Goal: Transaction & Acquisition: Purchase product/service

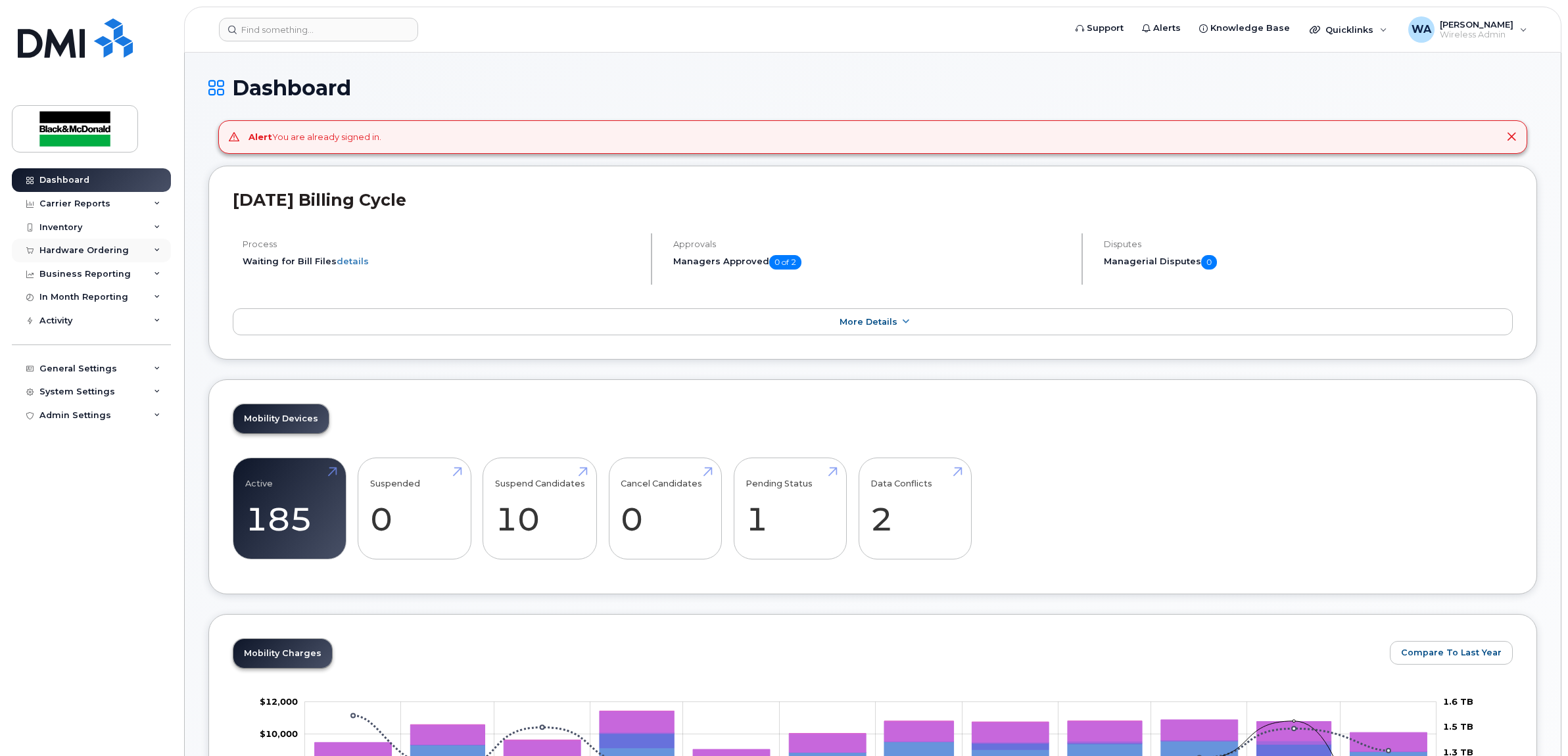
click at [151, 253] on div "Hardware Ordering" at bounding box center [91, 250] width 159 height 23
click at [122, 299] on link "Orders" at bounding box center [103, 300] width 136 height 25
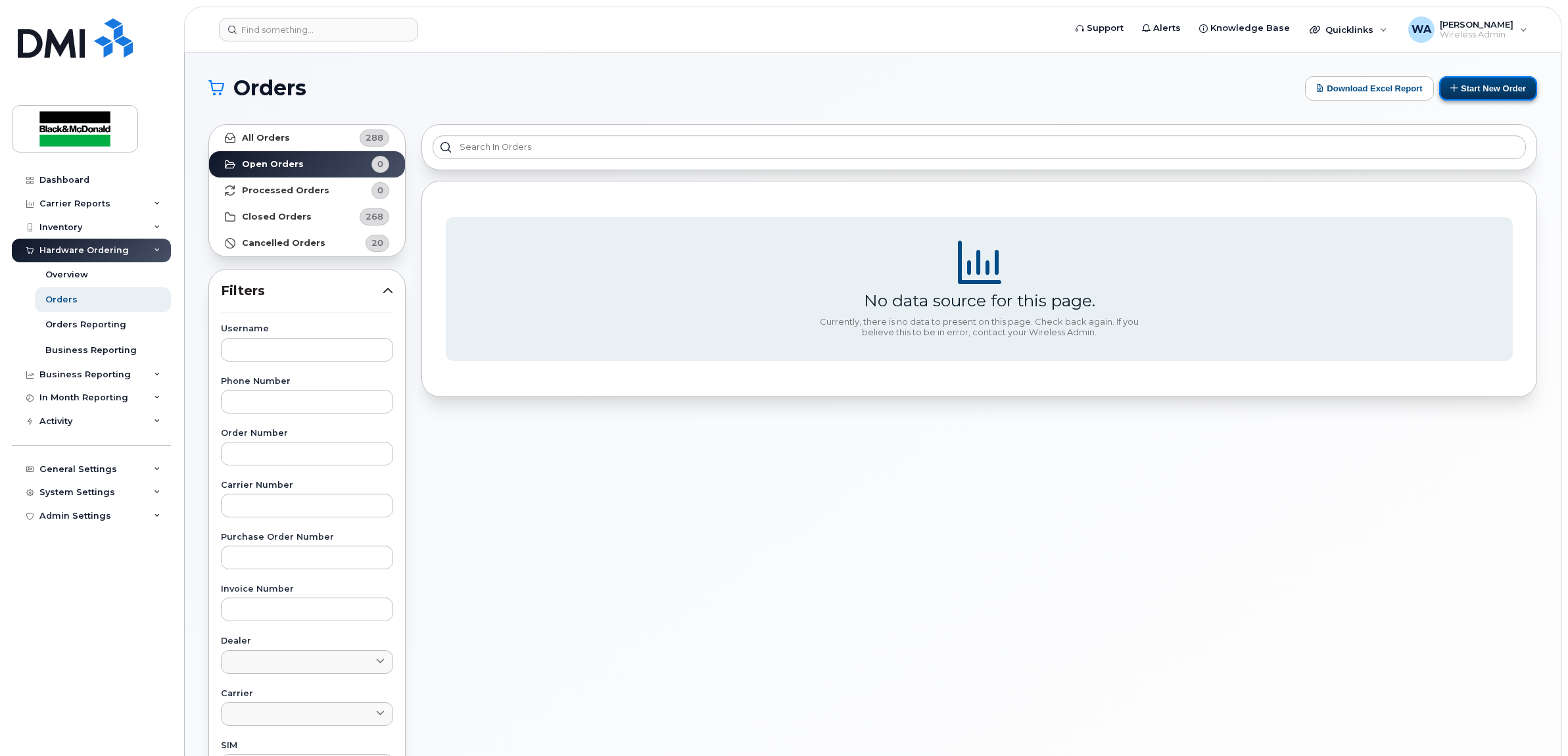
click at [1507, 90] on button "Start New Order" at bounding box center [1488, 88] width 98 height 24
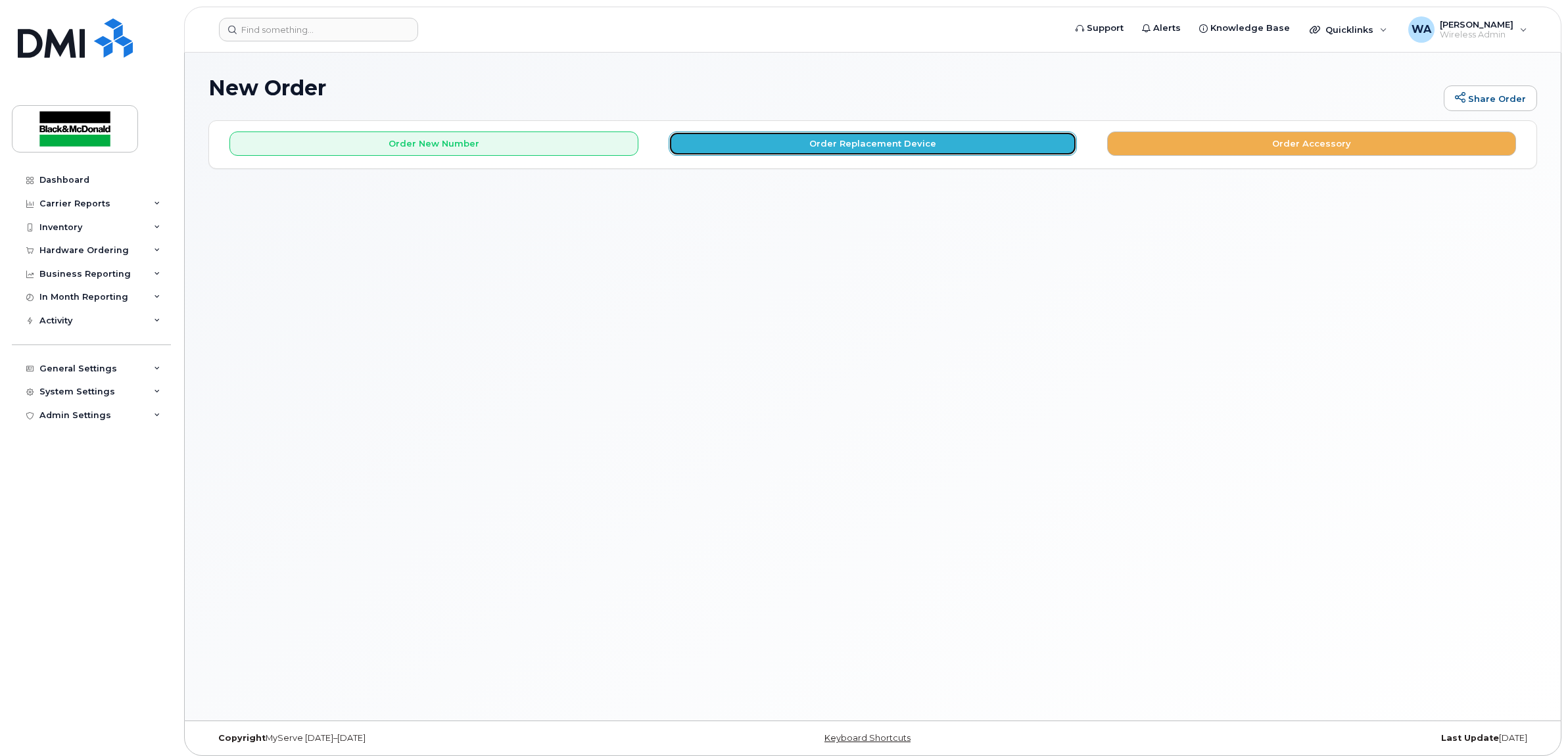
click at [882, 132] on button "Order Replacement Device" at bounding box center [874, 143] width 409 height 24
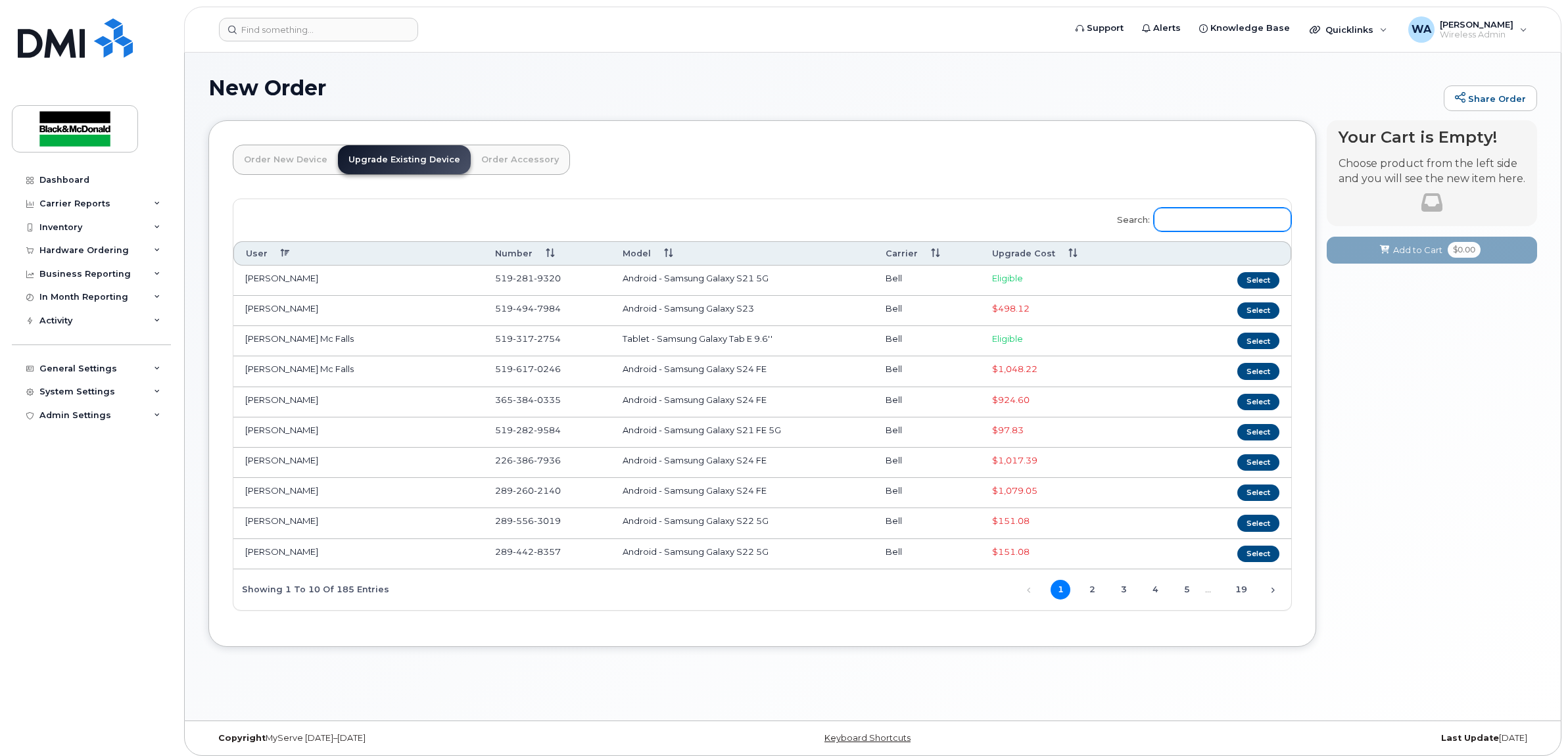
click at [1231, 230] on input "Search:" at bounding box center [1222, 219] width 137 height 23
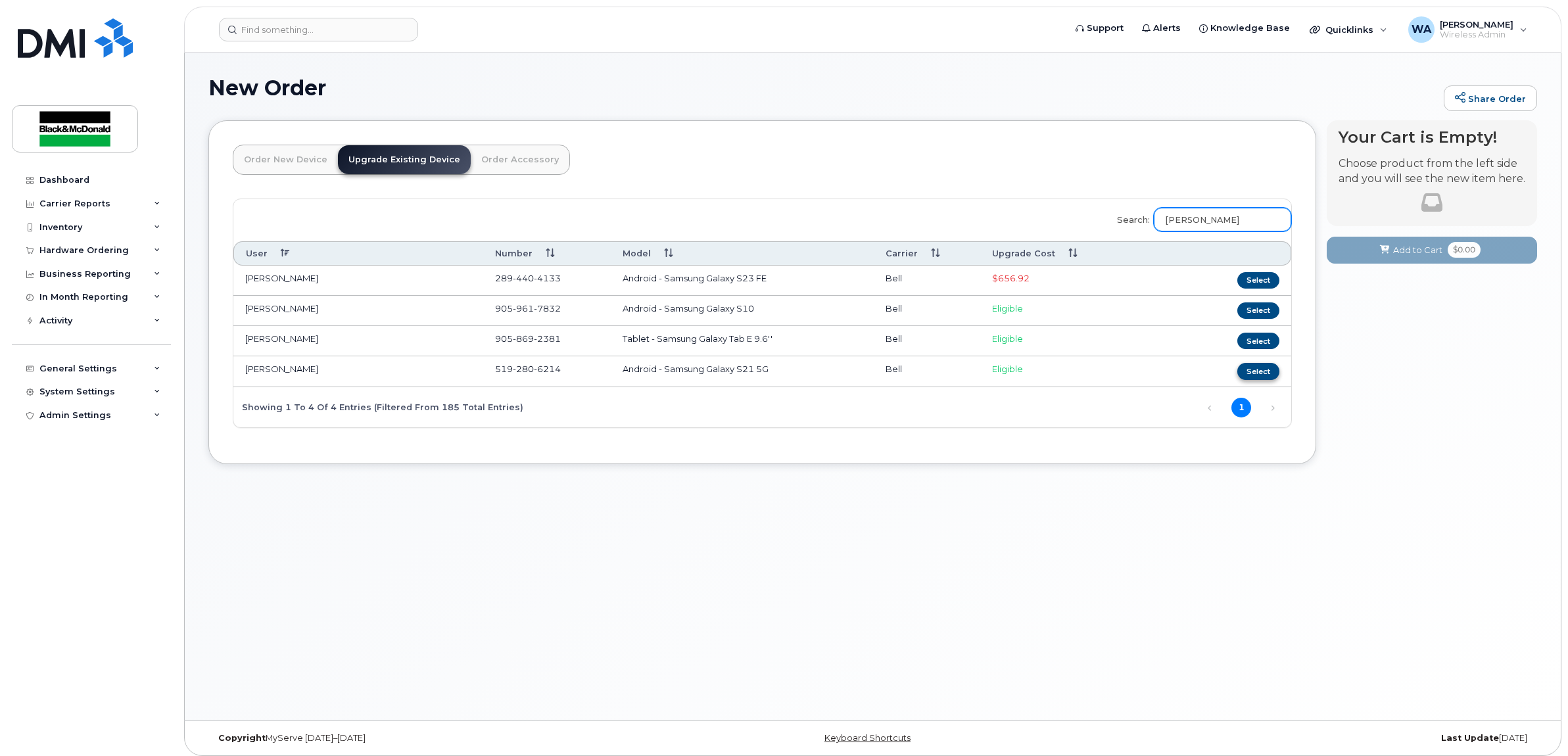
type input "tim"
click at [1259, 376] on button "Select" at bounding box center [1258, 371] width 42 height 17
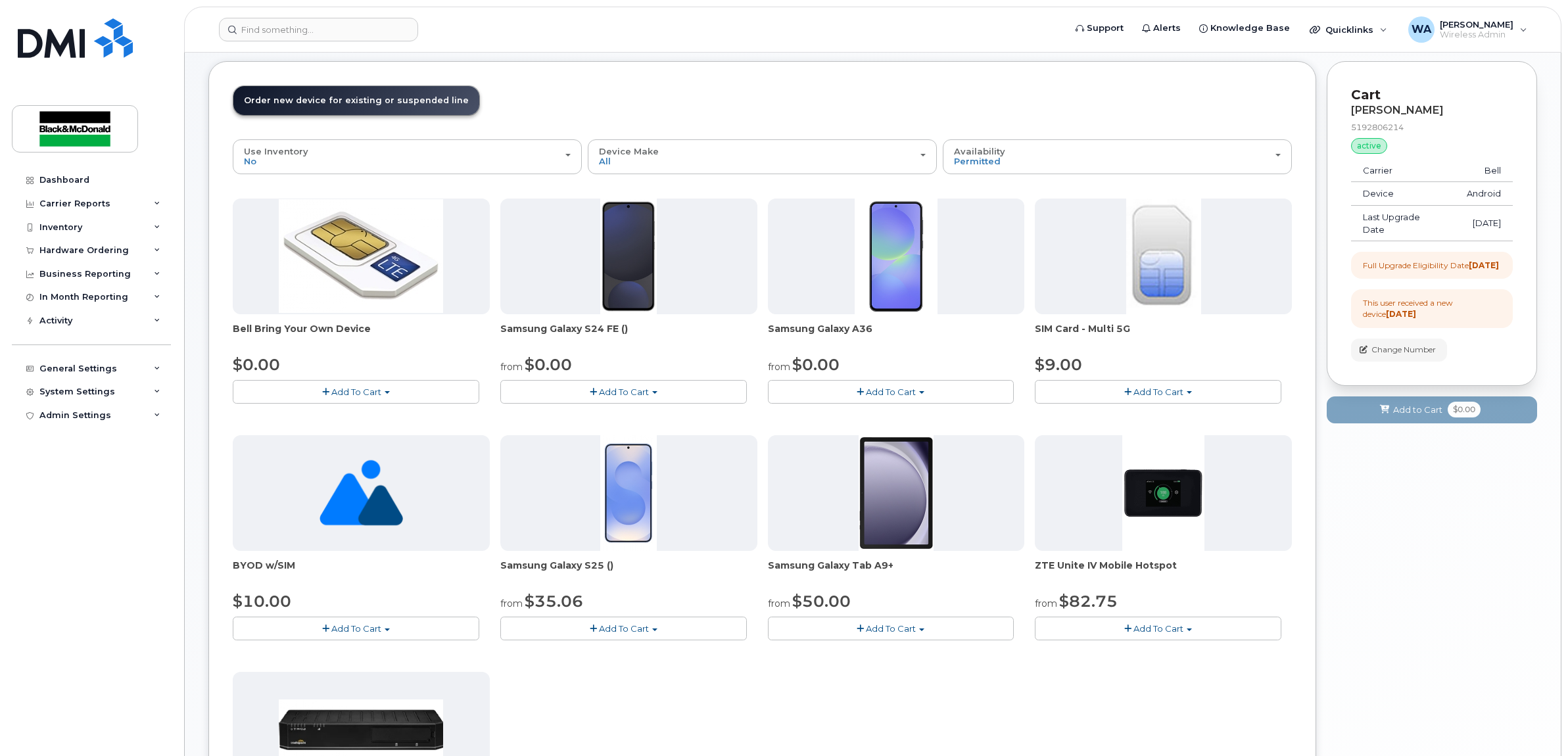
scroll to position [246, 0]
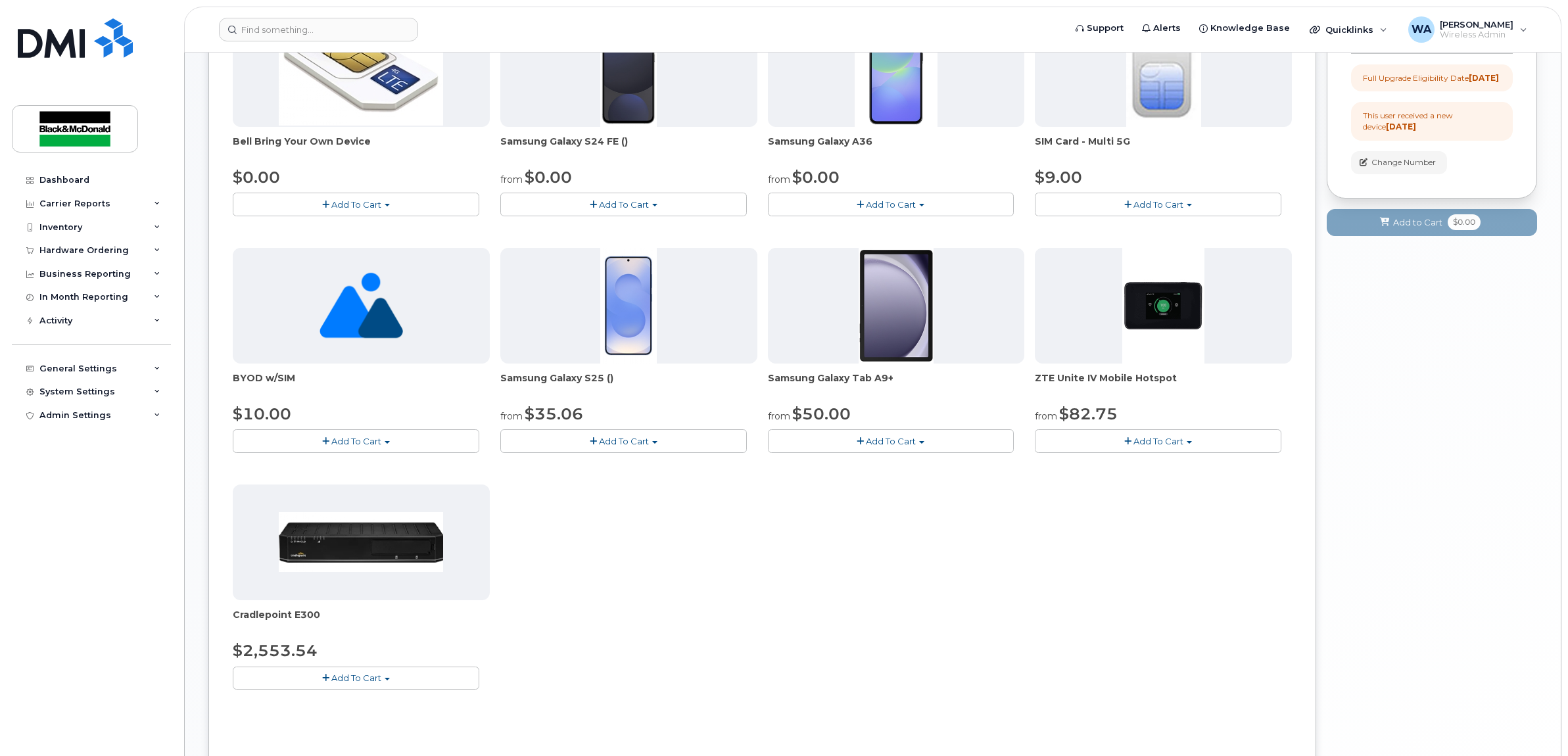
click at [681, 201] on button "Add To Cart" at bounding box center [623, 205] width 246 height 23
click at [681, 228] on link "$0.00 - 3 year term - voice & data plan (128GB)" at bounding box center [617, 229] width 228 height 17
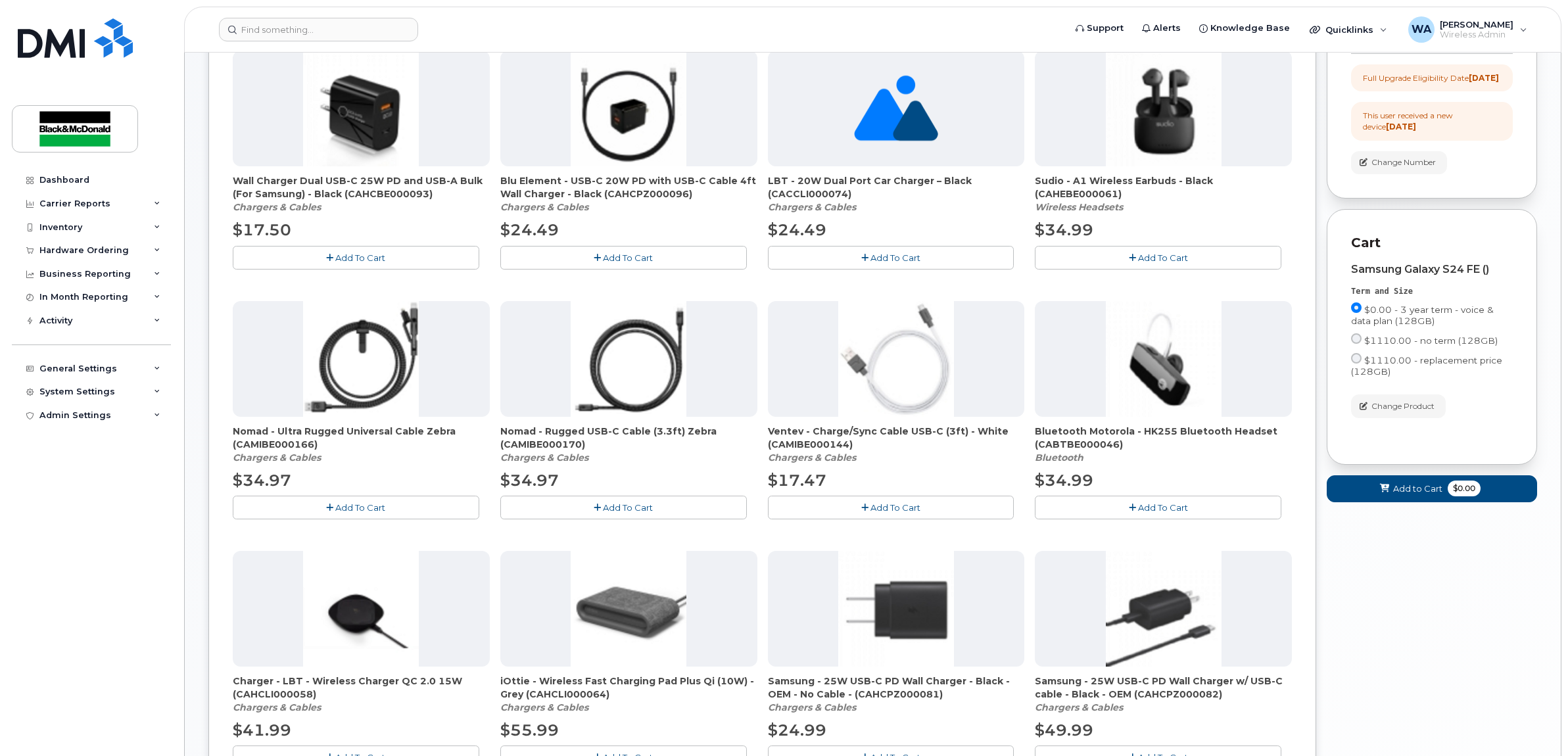
click at [412, 257] on button "Add To Cart" at bounding box center [355, 258] width 246 height 23
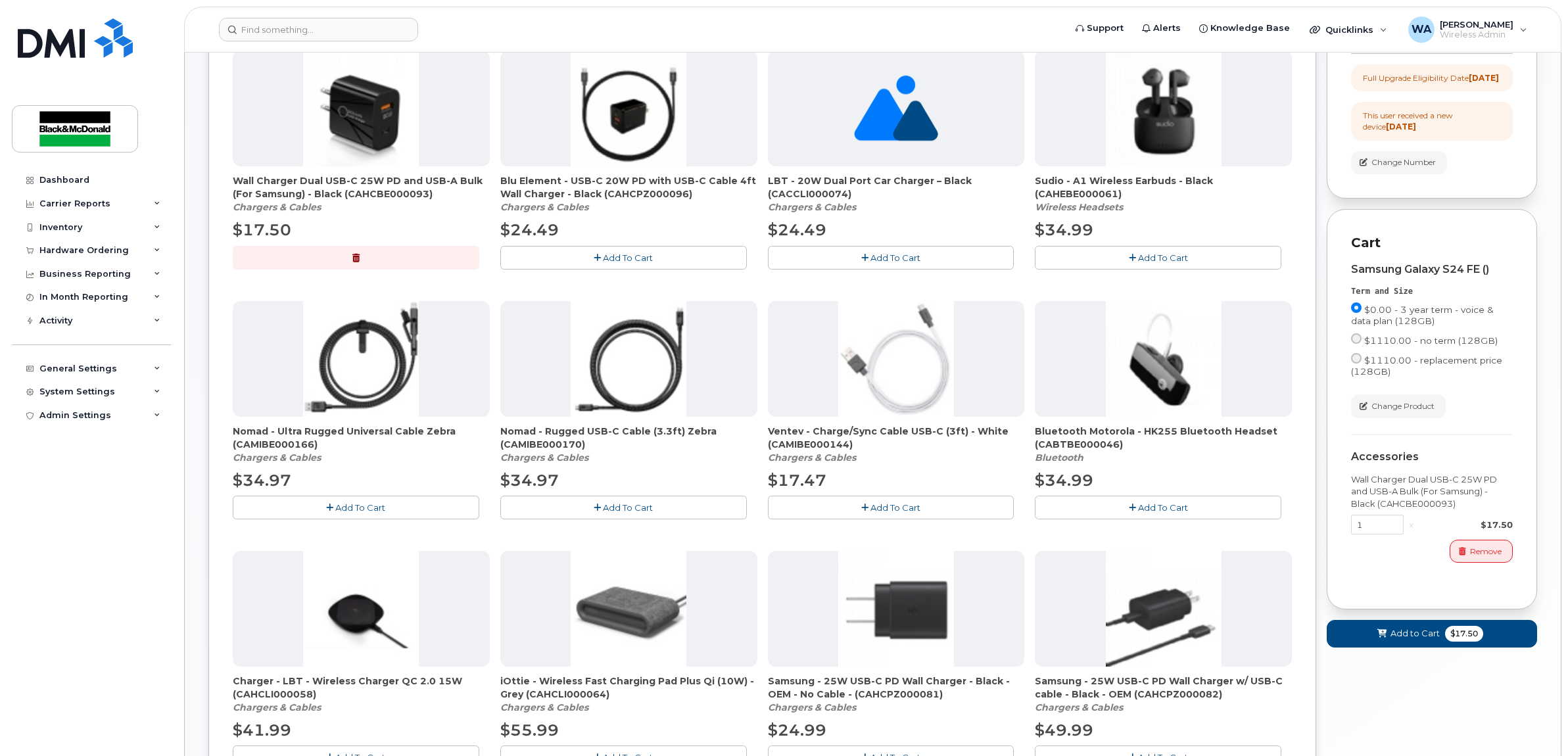
click at [881, 510] on span "Add To Cart" at bounding box center [895, 508] width 50 height 11
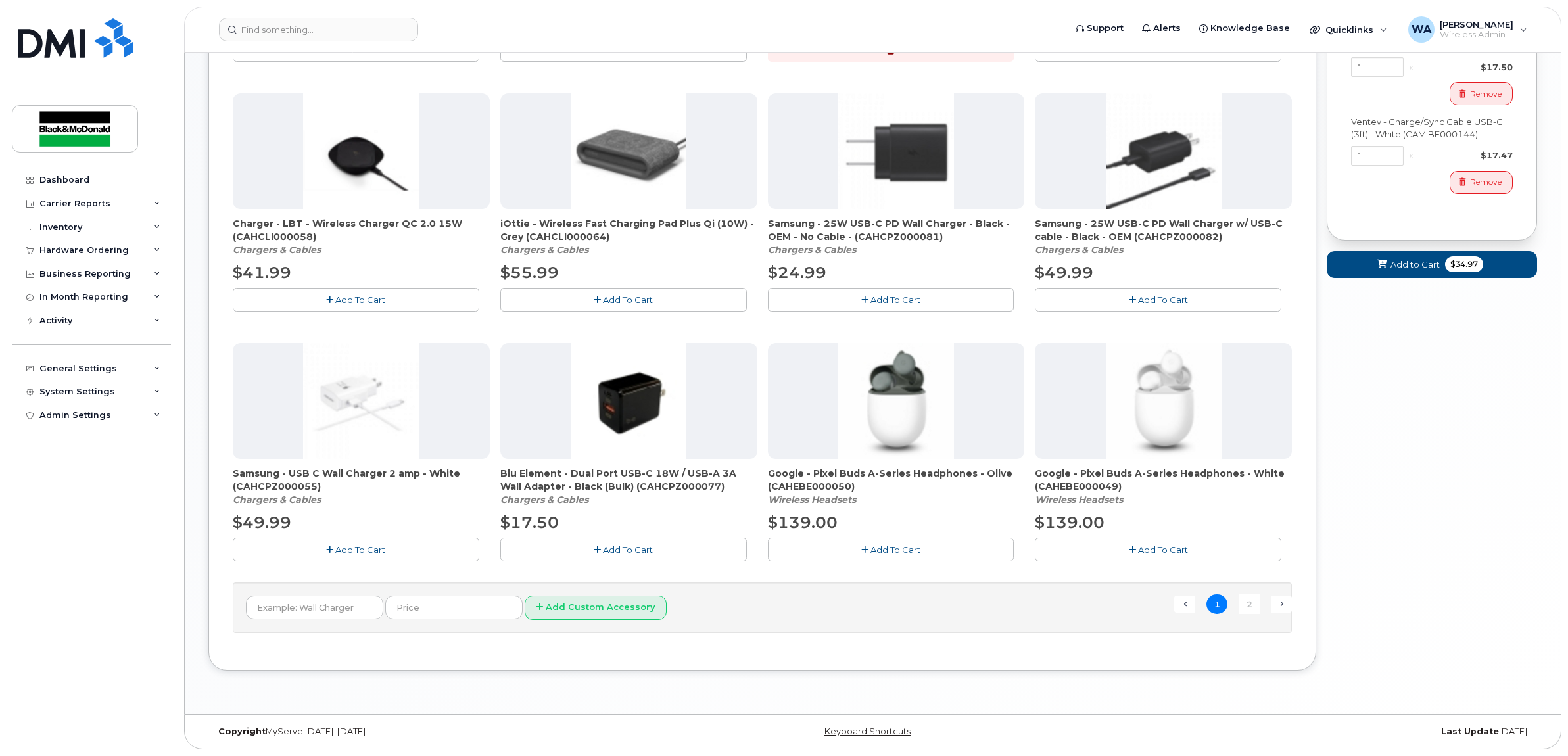
scroll to position [707, 0]
click at [1243, 603] on link "2" at bounding box center [1250, 604] width 21 height 20
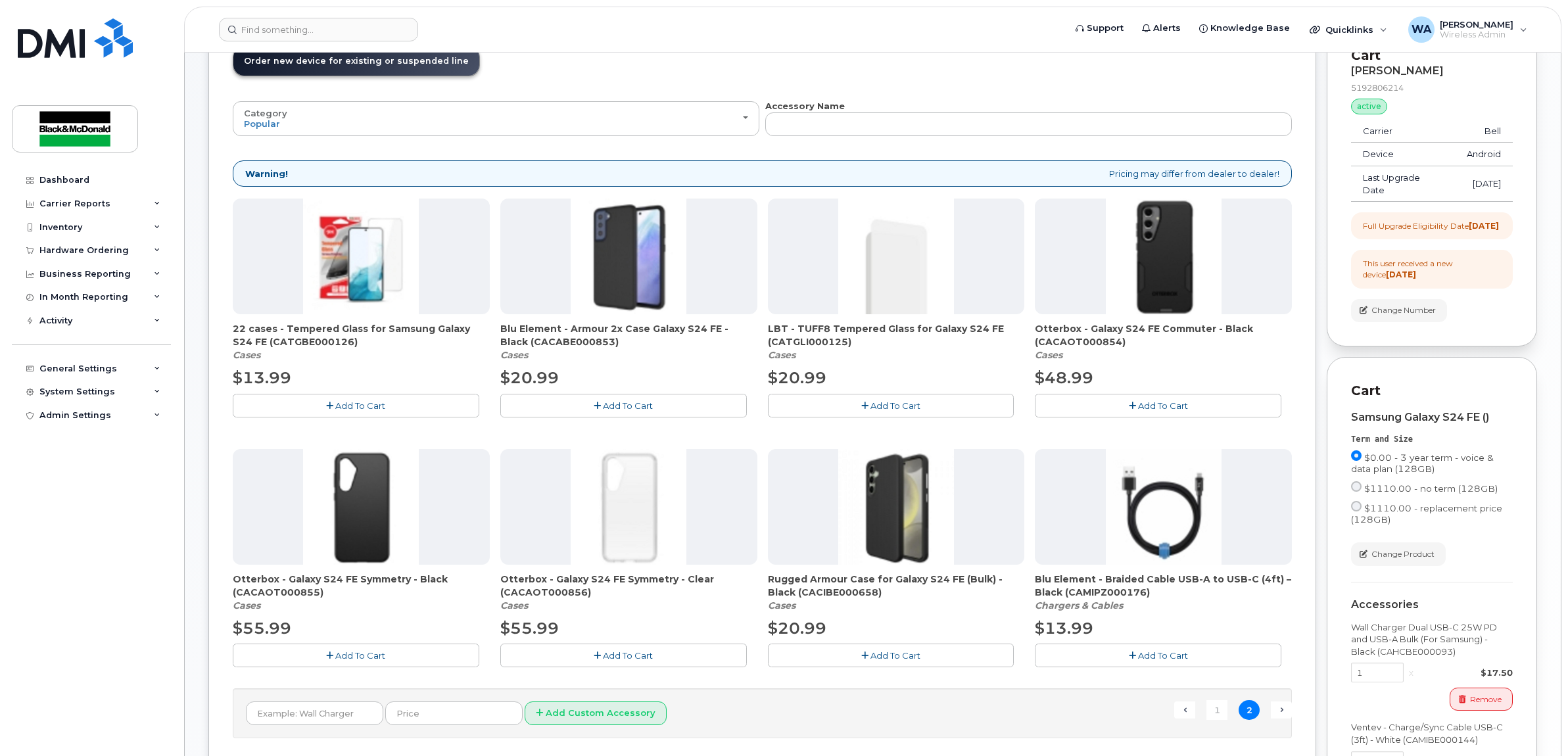
scroll to position [83, 0]
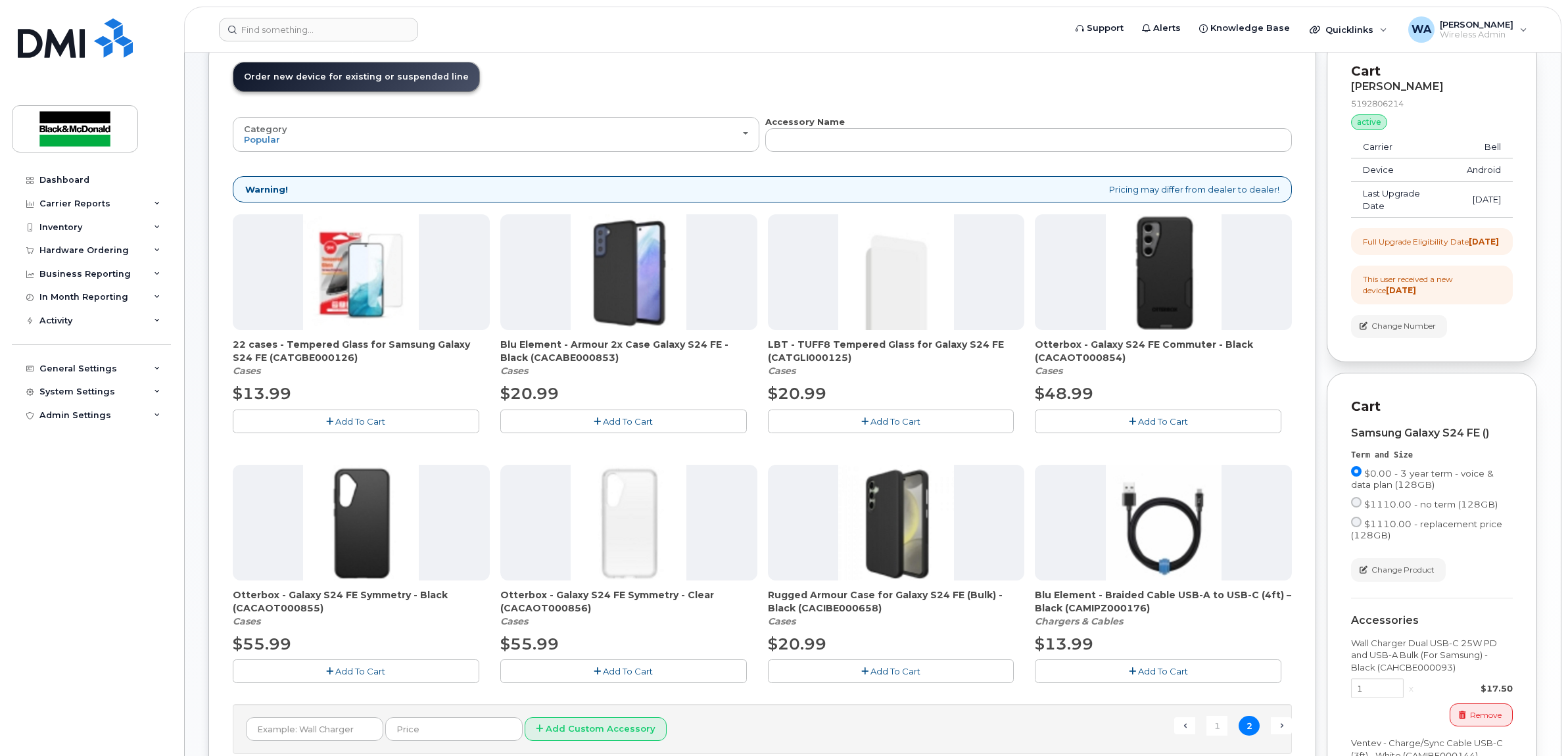
click at [624, 418] on span "Add To Cart" at bounding box center [627, 421] width 50 height 11
click at [394, 420] on button "Add To Cart" at bounding box center [355, 422] width 246 height 23
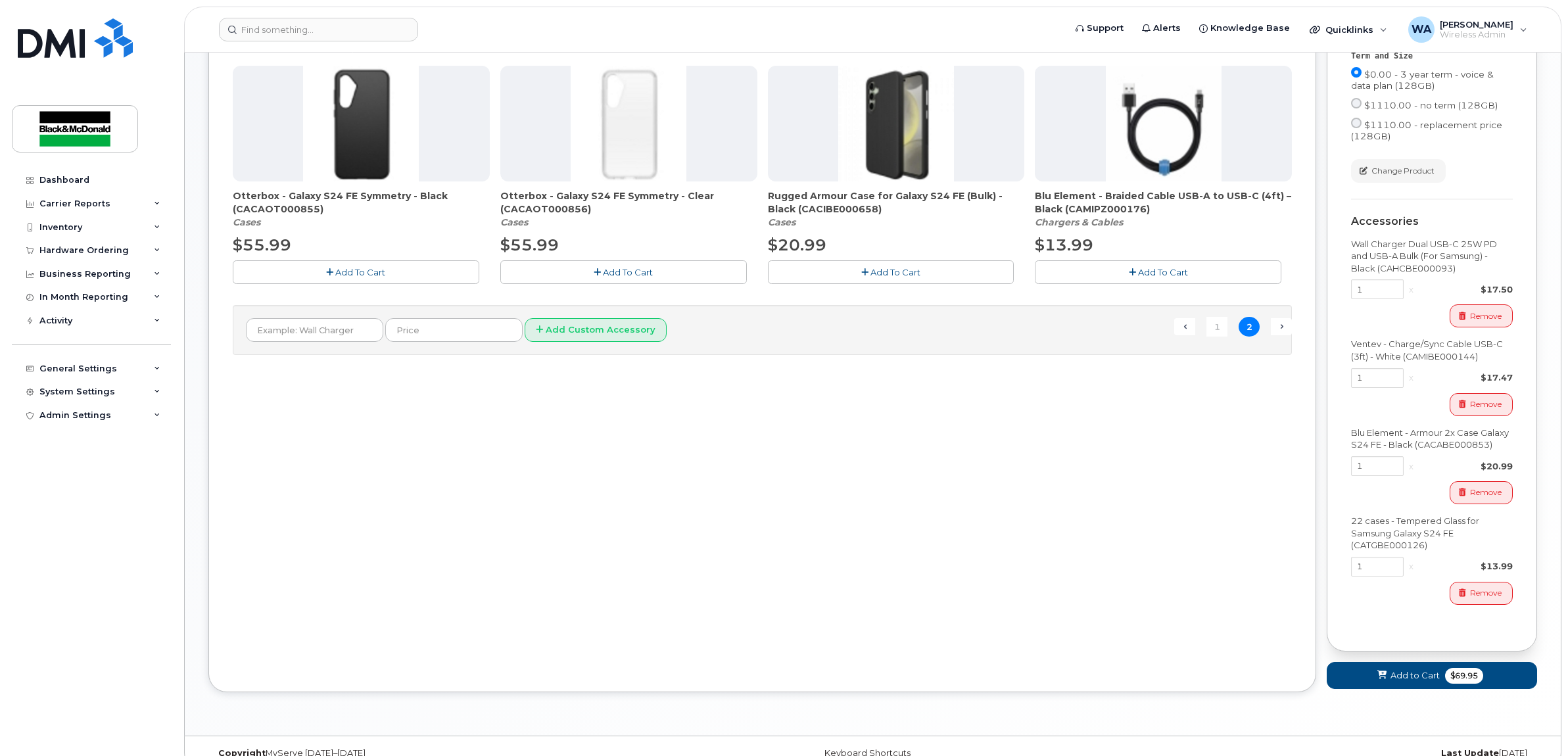
scroll to position [519, 0]
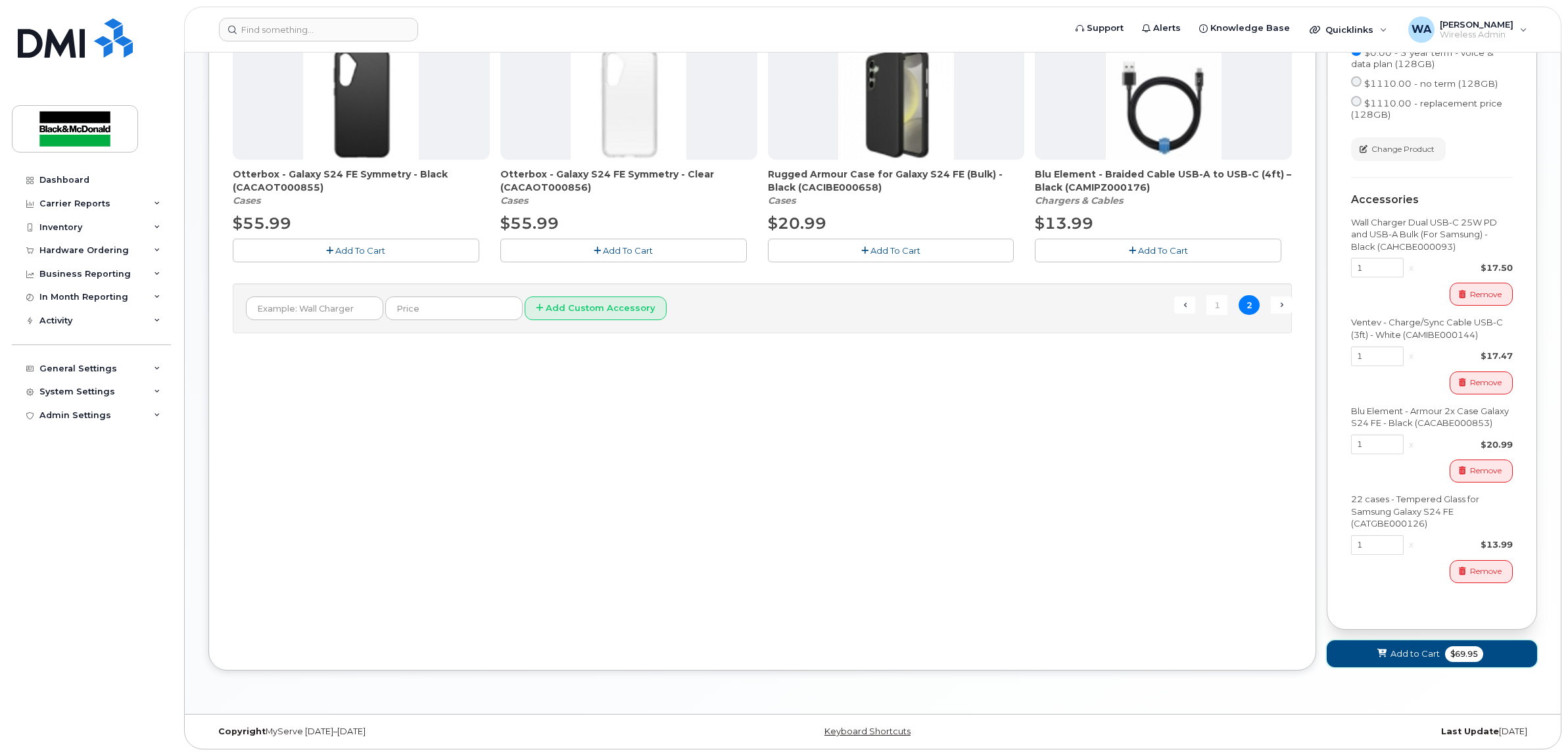
click at [1480, 655] on span "$69.95" at bounding box center [1464, 655] width 38 height 16
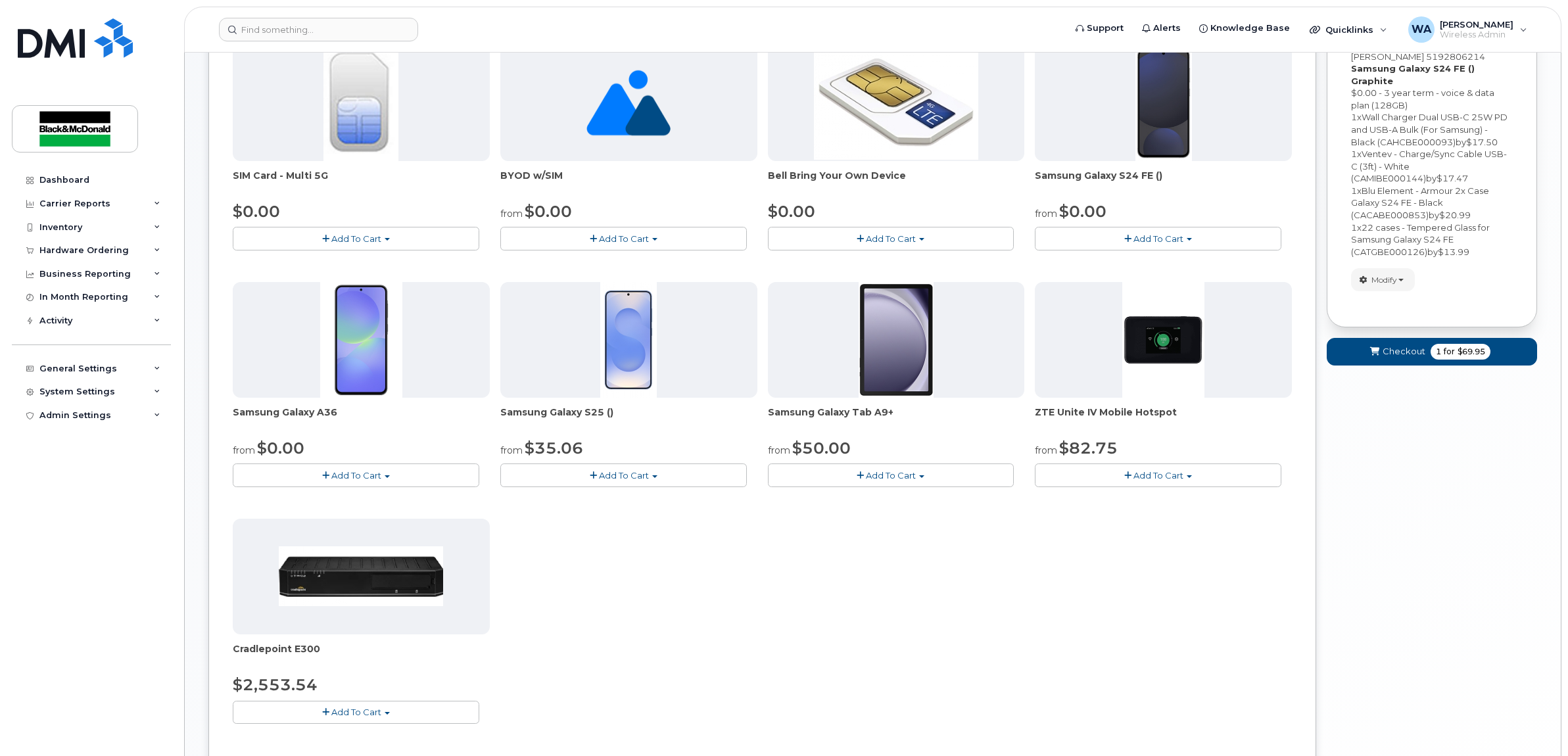
scroll to position [191, 0]
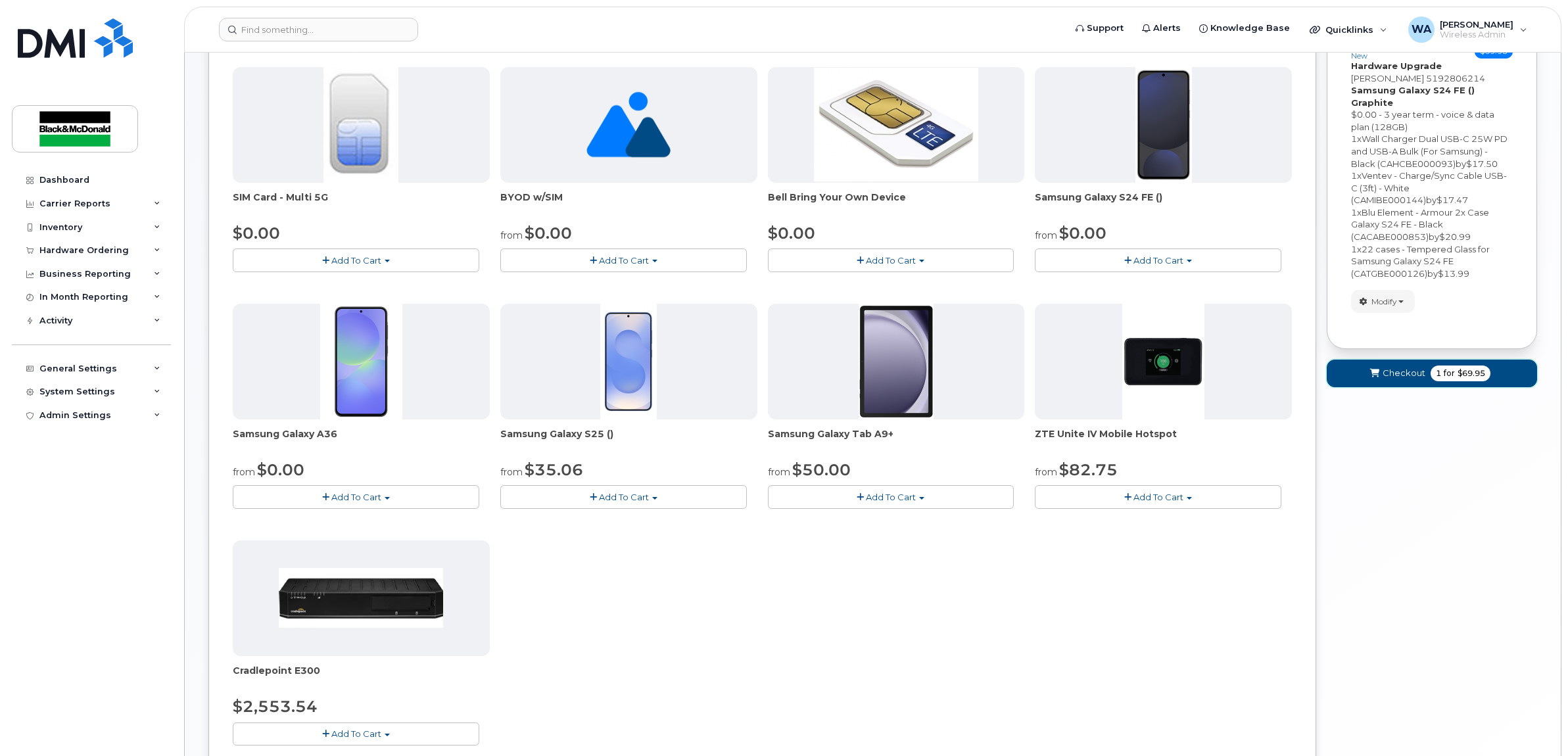
click at [1444, 367] on span "for" at bounding box center [1449, 373] width 17 height 12
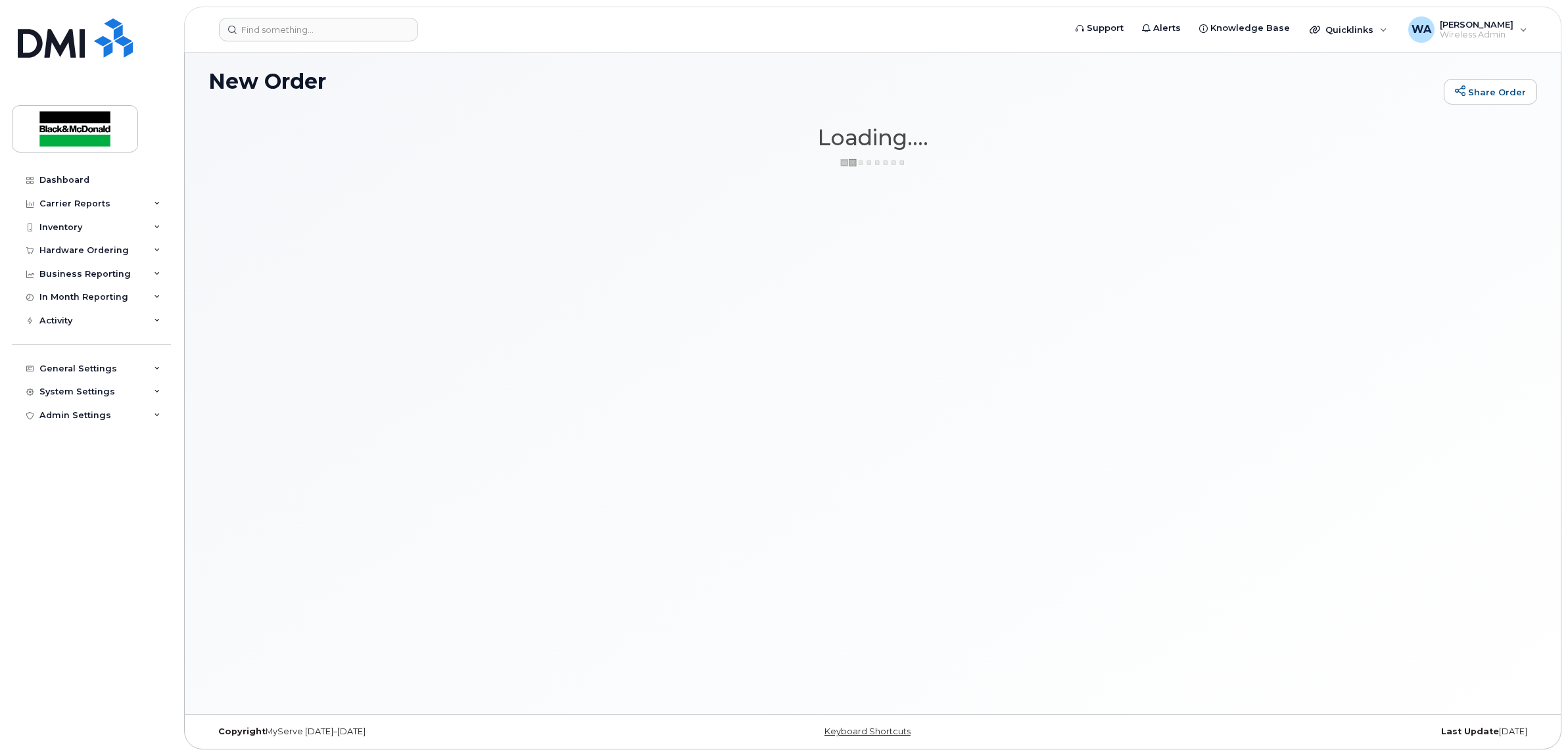
scroll to position [7, 0]
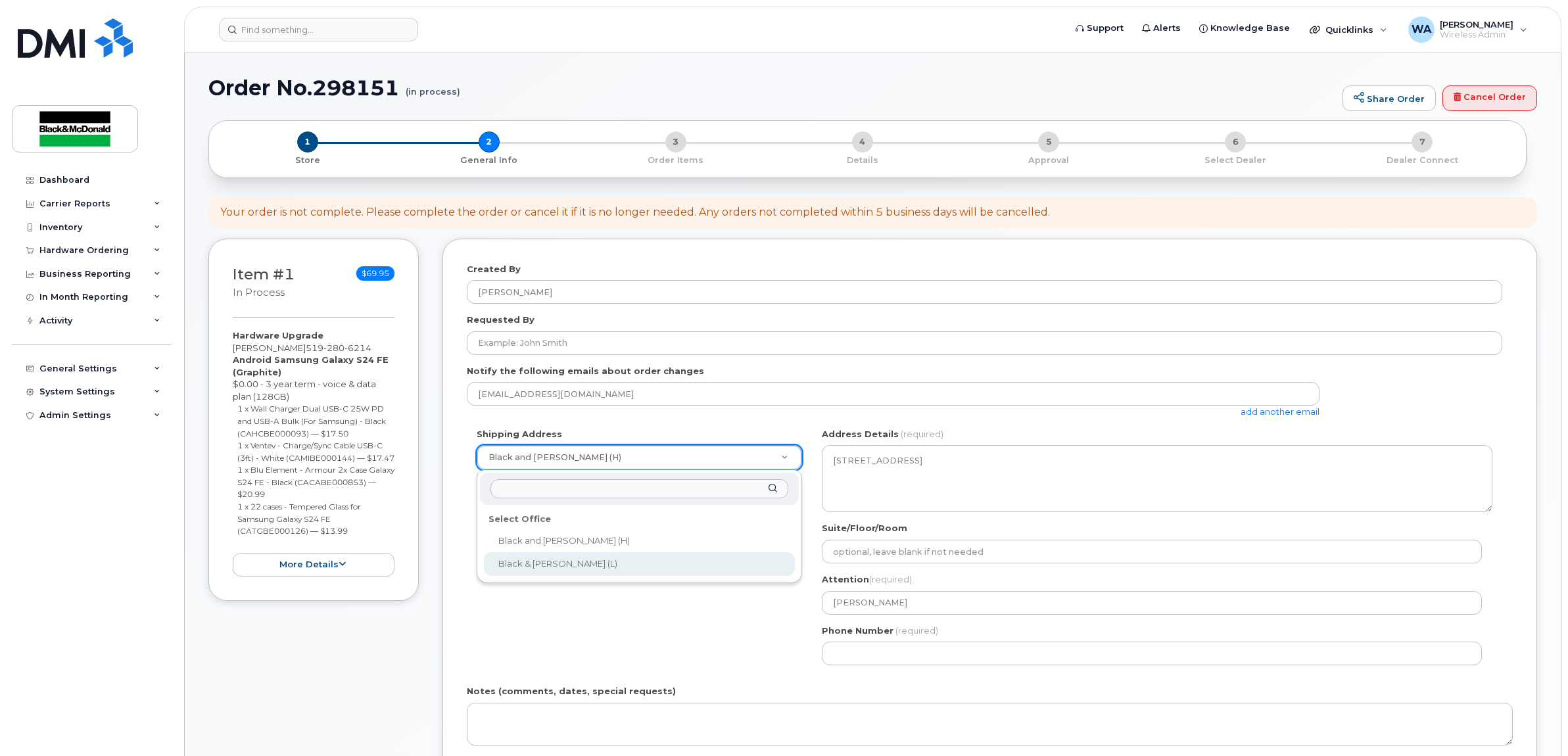
select select
type textarea "95 Bessemer Rd Unit 1 London Ontario N6E 1P9"
type input "[PERSON_NAME]"
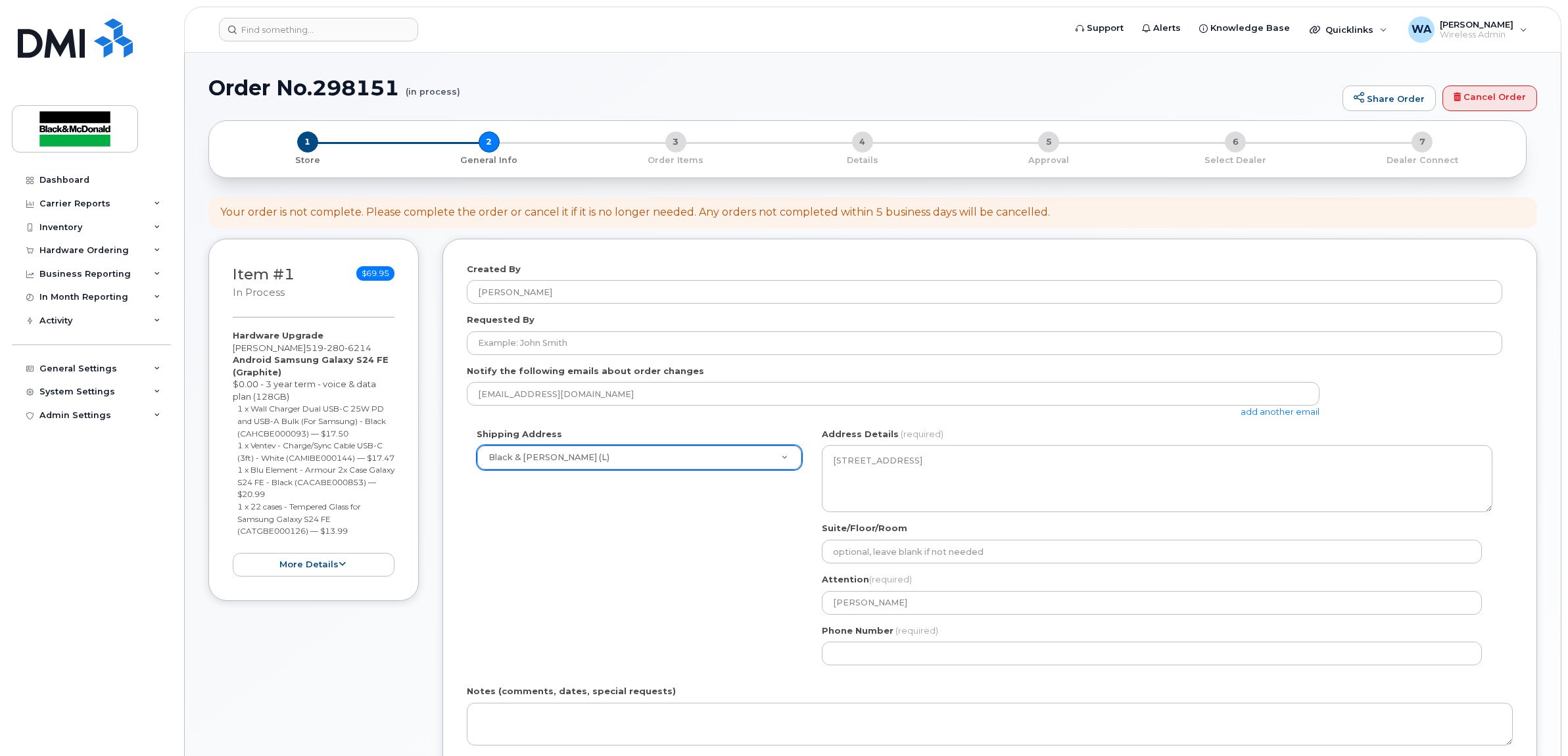
click at [1381, 416] on div "warthur@blackandmcdonald.com add another email" at bounding box center [984, 399] width 1035 height 36
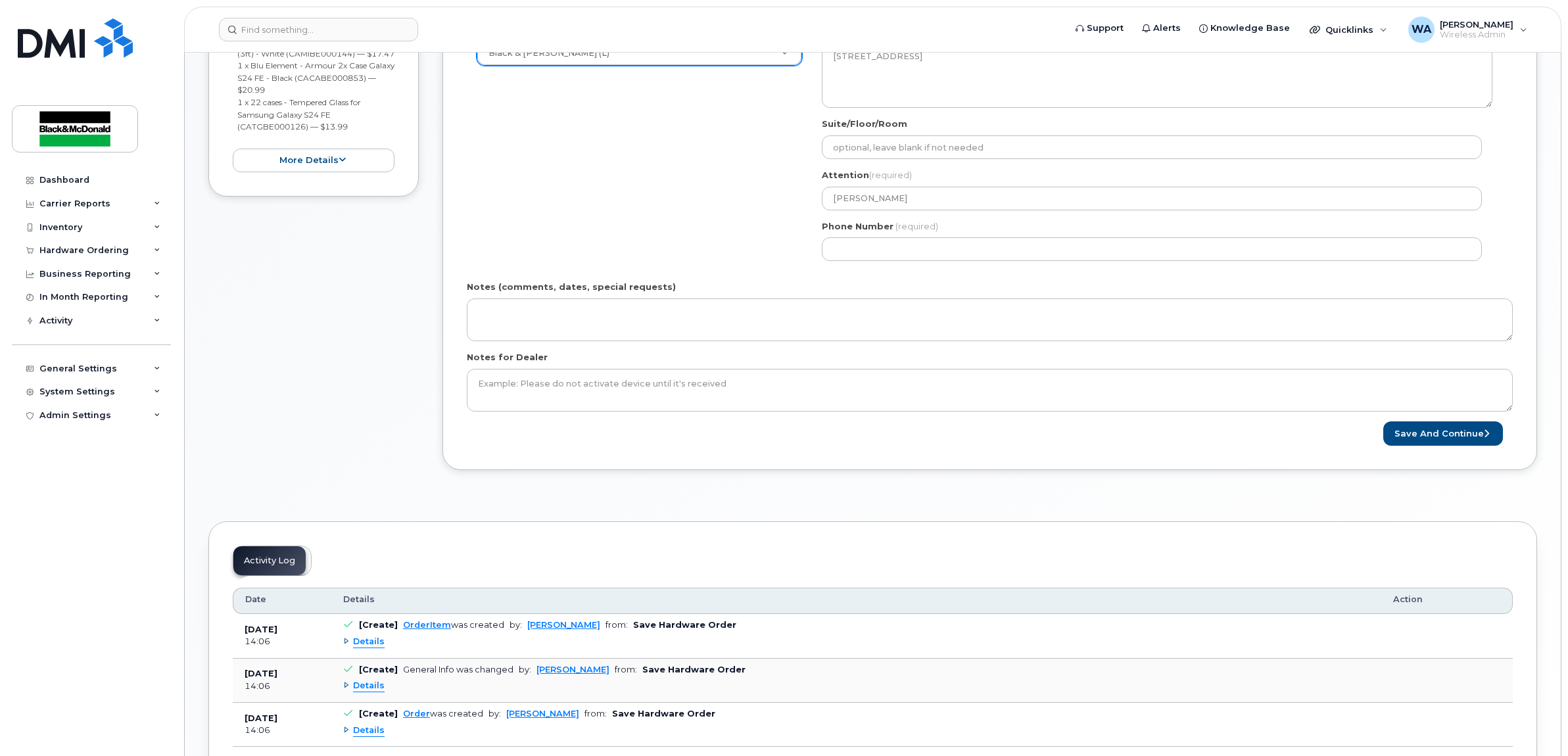
scroll to position [411, 0]
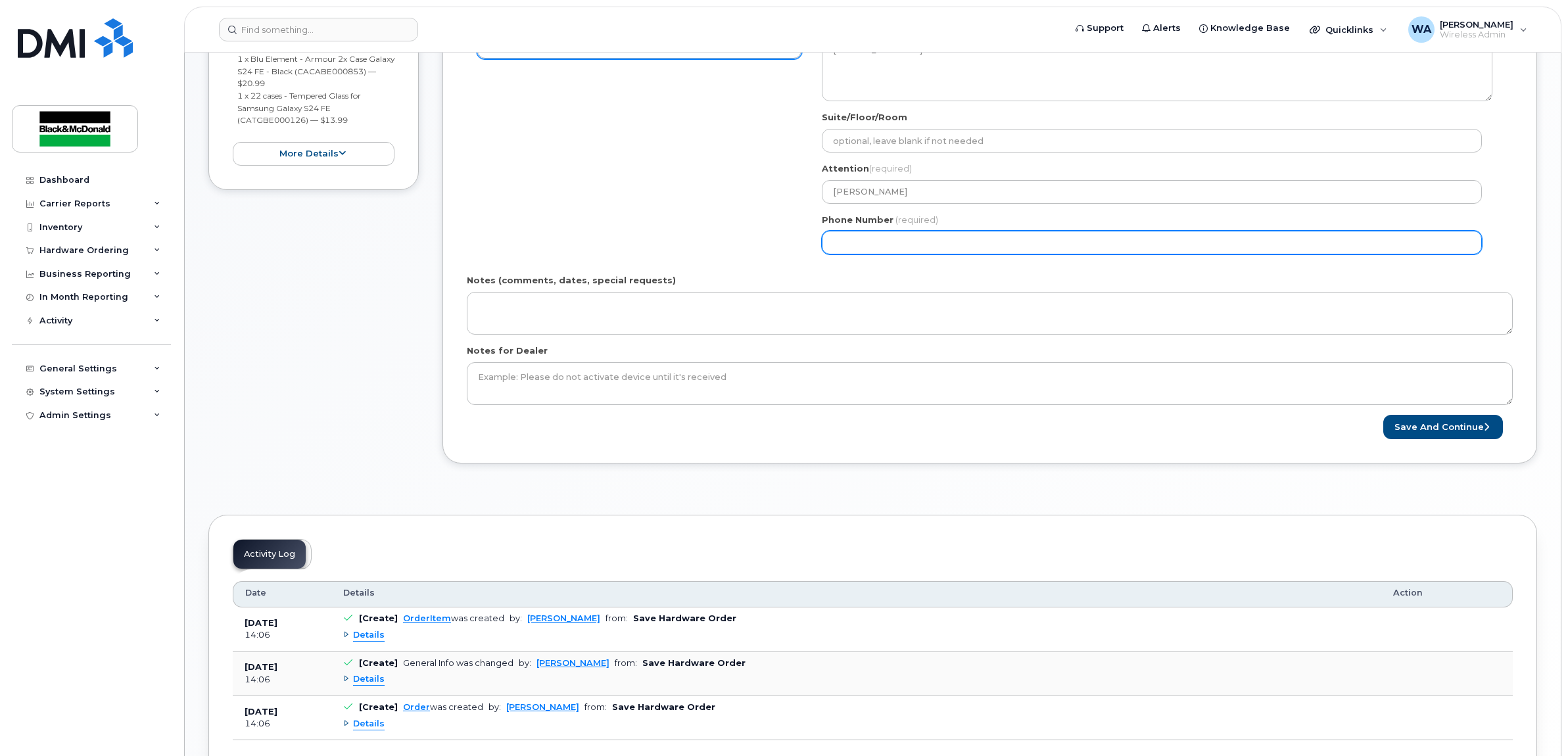
click at [1175, 242] on input "Phone Number" at bounding box center [1152, 243] width 660 height 23
select select
type input "519681480"
select select
type input "5196814801"
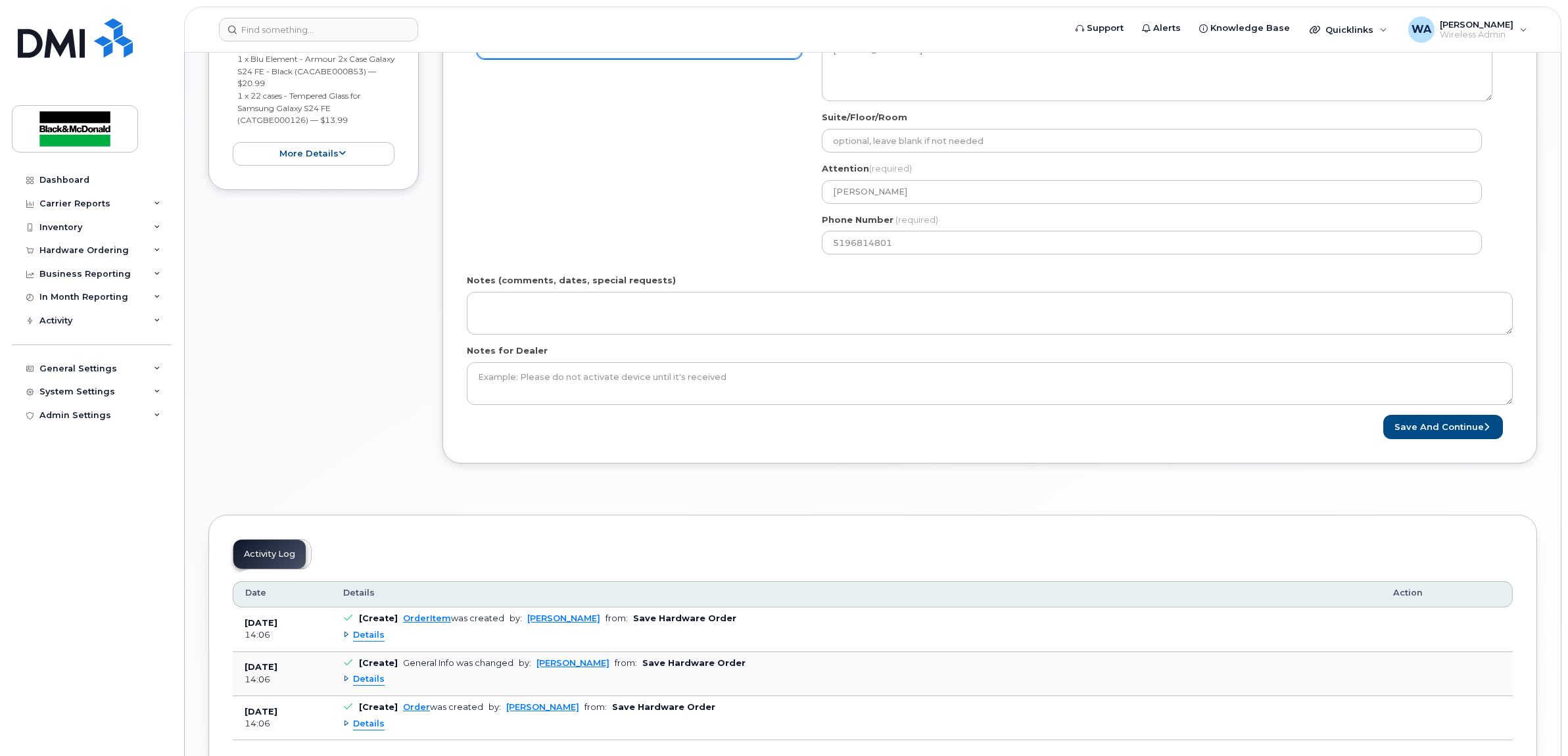
click at [707, 206] on div "Shipping Address Black & McDonald (L) Black and McDonald (H) Black & McDonald (…" at bounding box center [984, 141] width 1035 height 247
click at [1452, 423] on button "Save and Continue" at bounding box center [1443, 427] width 120 height 24
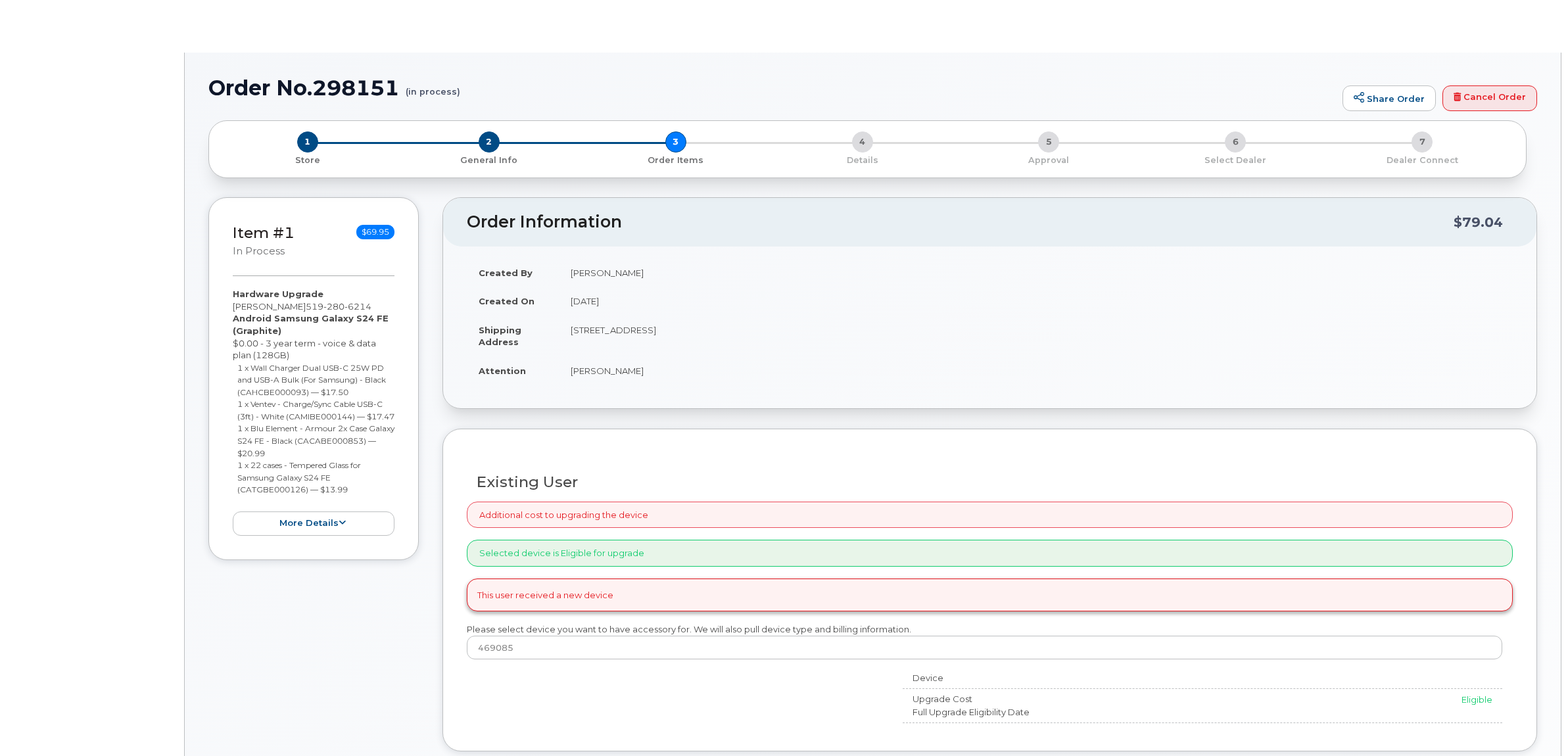
type input "[PERSON_NAME]"
select select "1409453"
radio input "true"
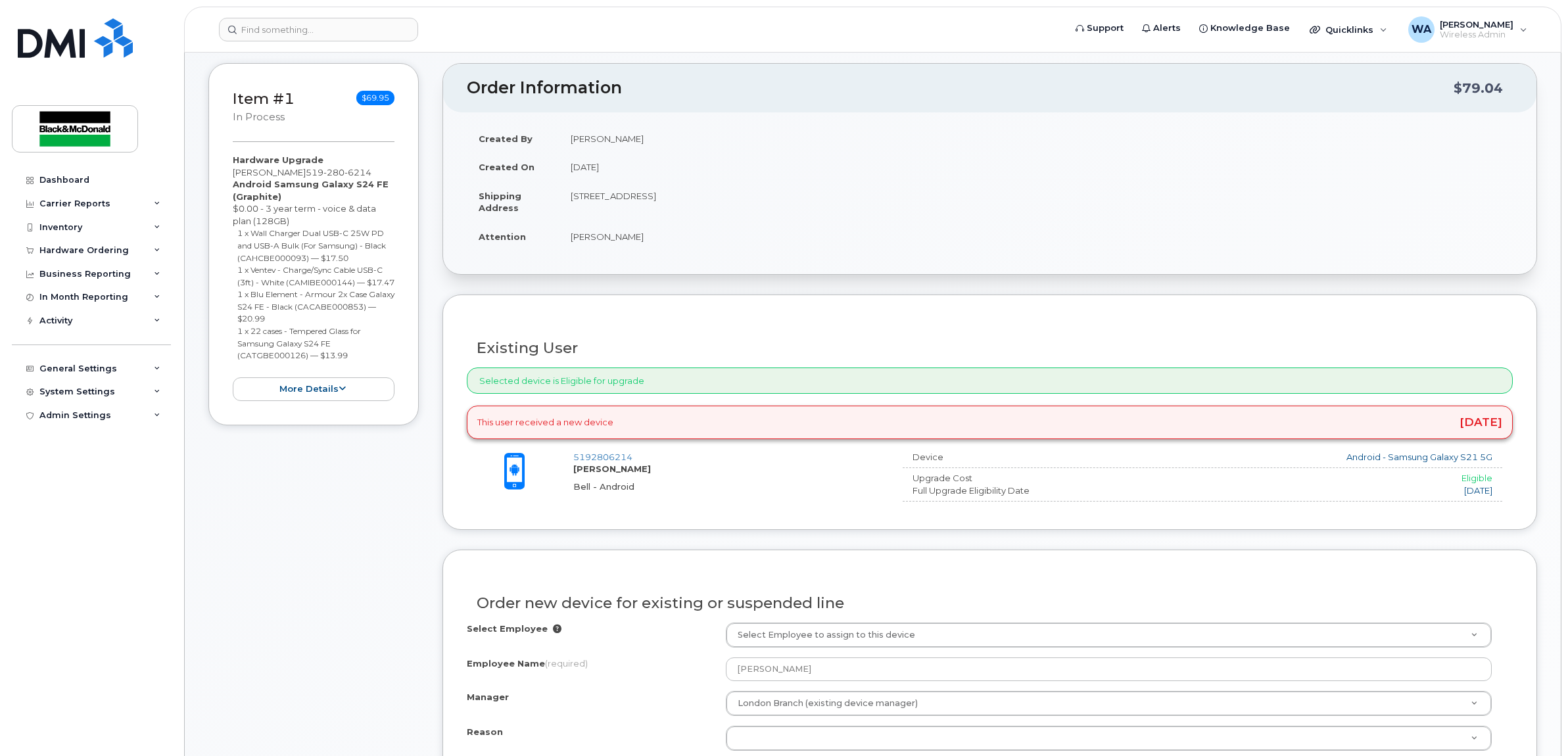
scroll to position [411, 0]
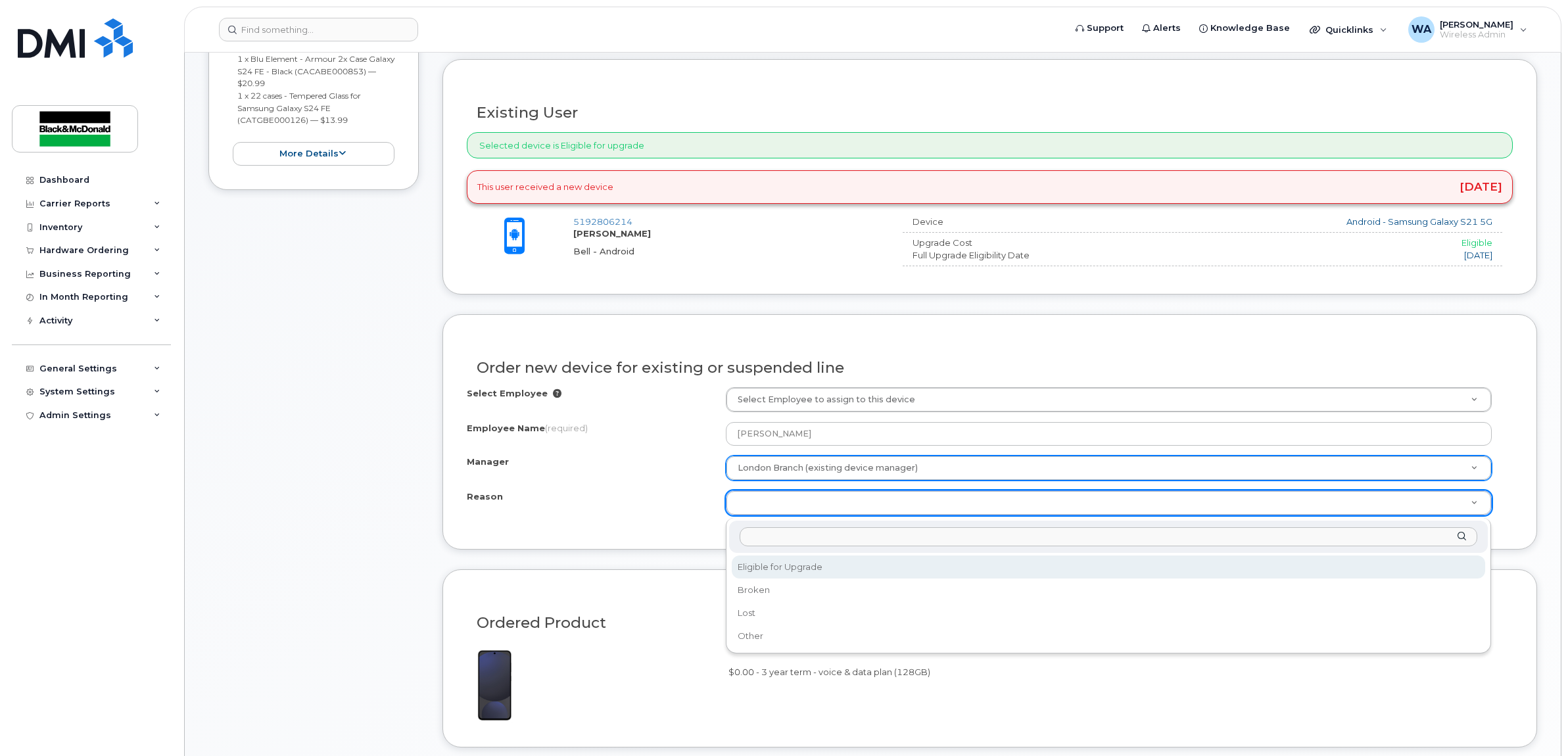
select select "eligible_for_upgrade"
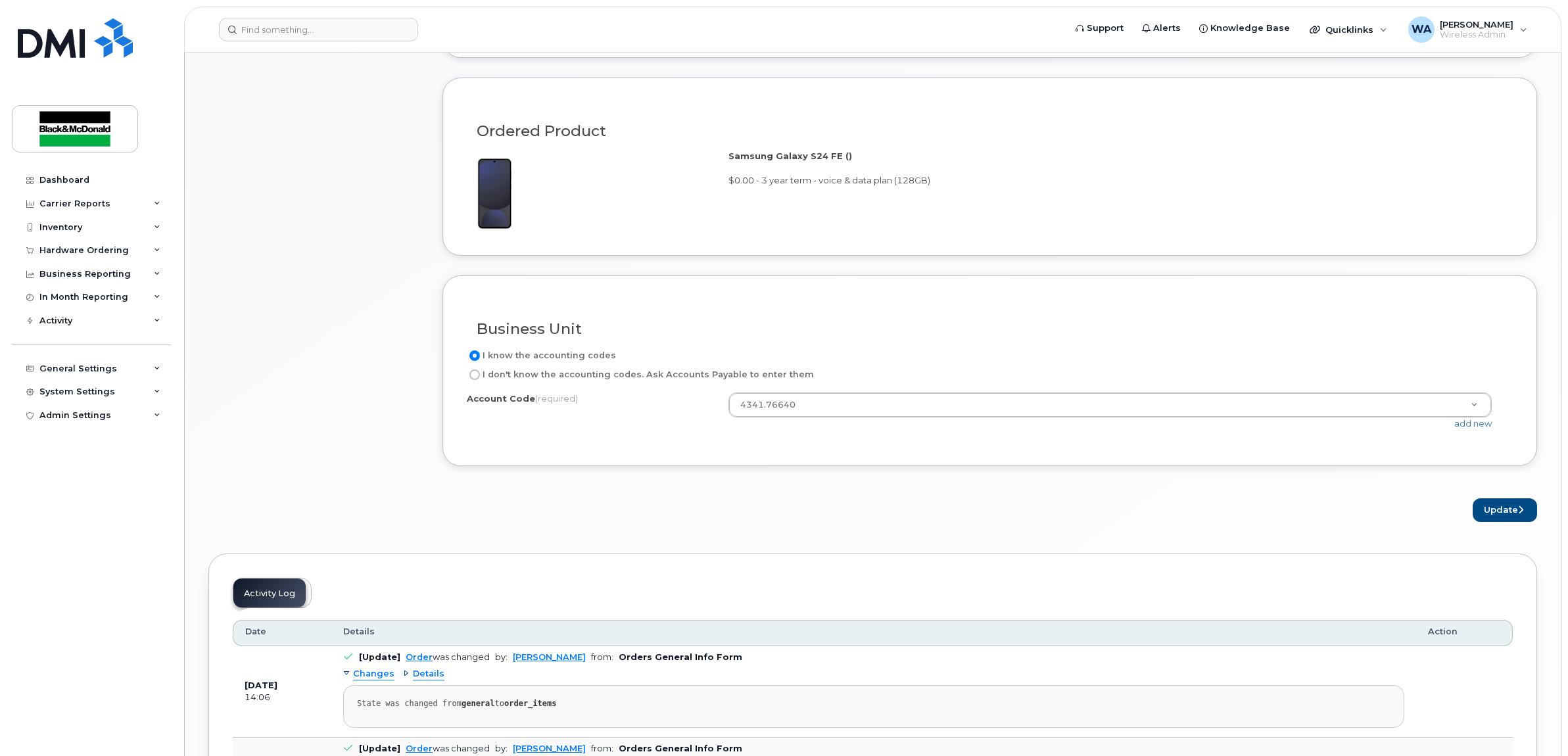
scroll to position [904, 0]
click at [1508, 521] on button "Update" at bounding box center [1505, 509] width 64 height 24
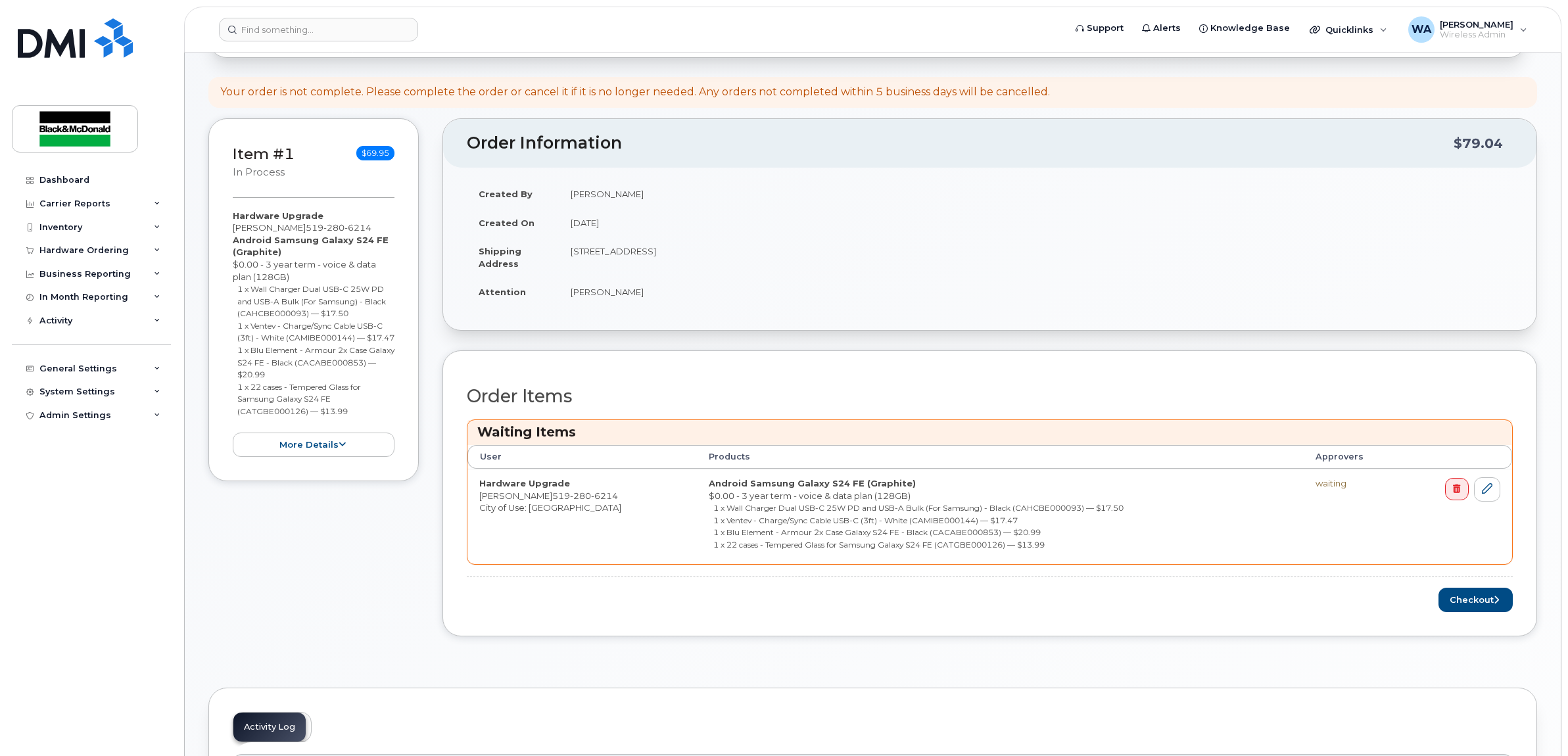
scroll to position [493, 0]
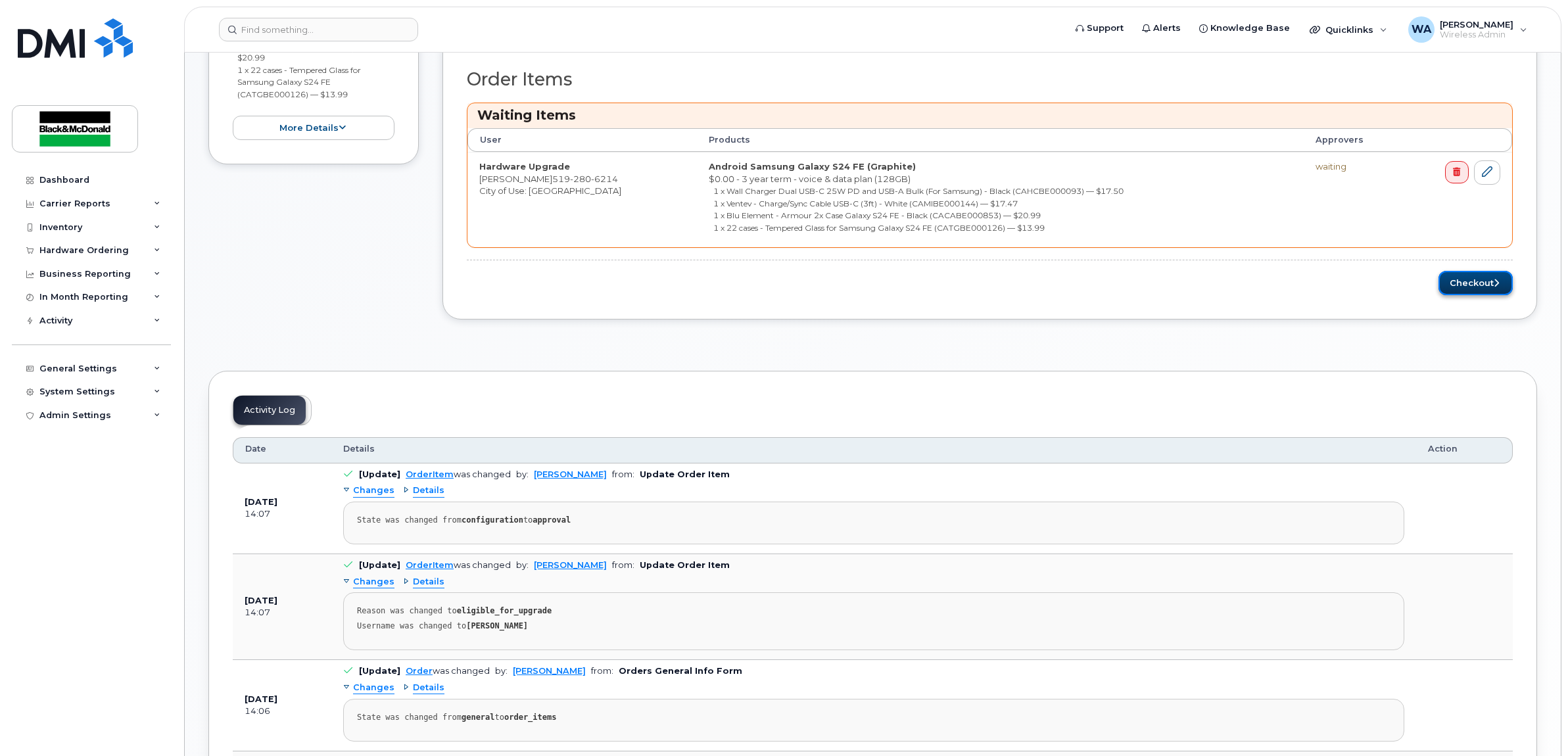
click at [1453, 290] on button "Checkout" at bounding box center [1475, 283] width 74 height 24
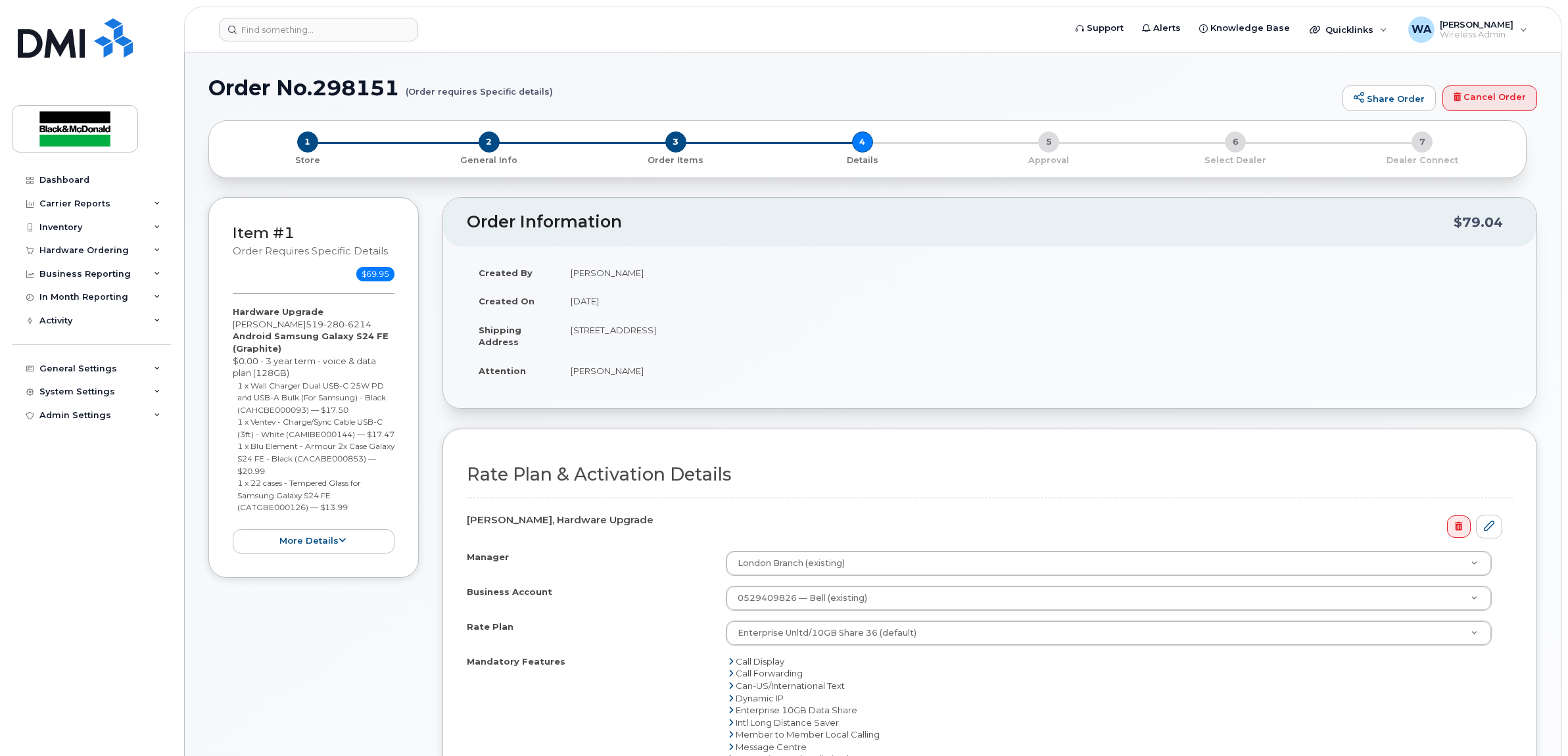
scroll to position [493, 0]
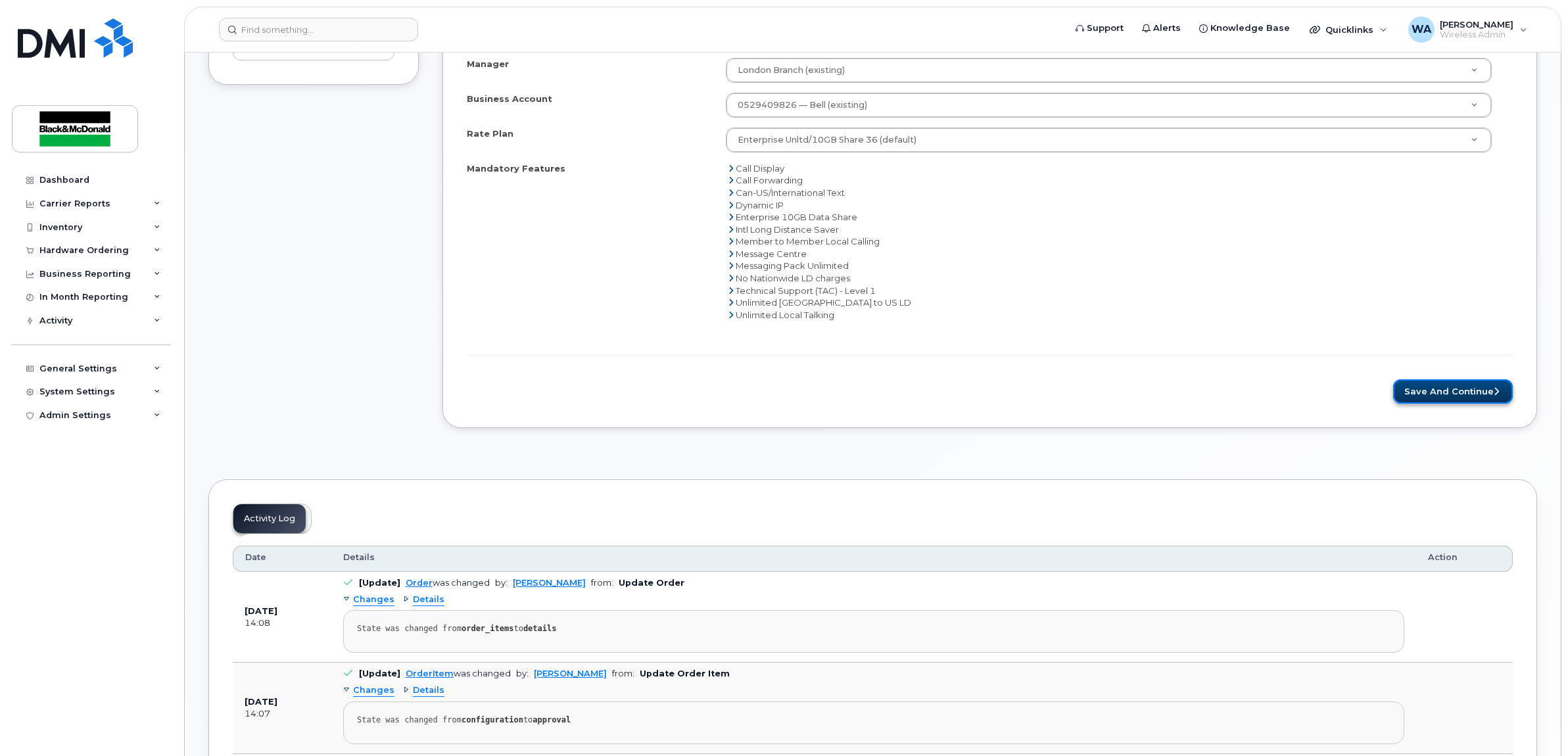
click at [1412, 395] on button "Save and Continue" at bounding box center [1453, 392] width 120 height 24
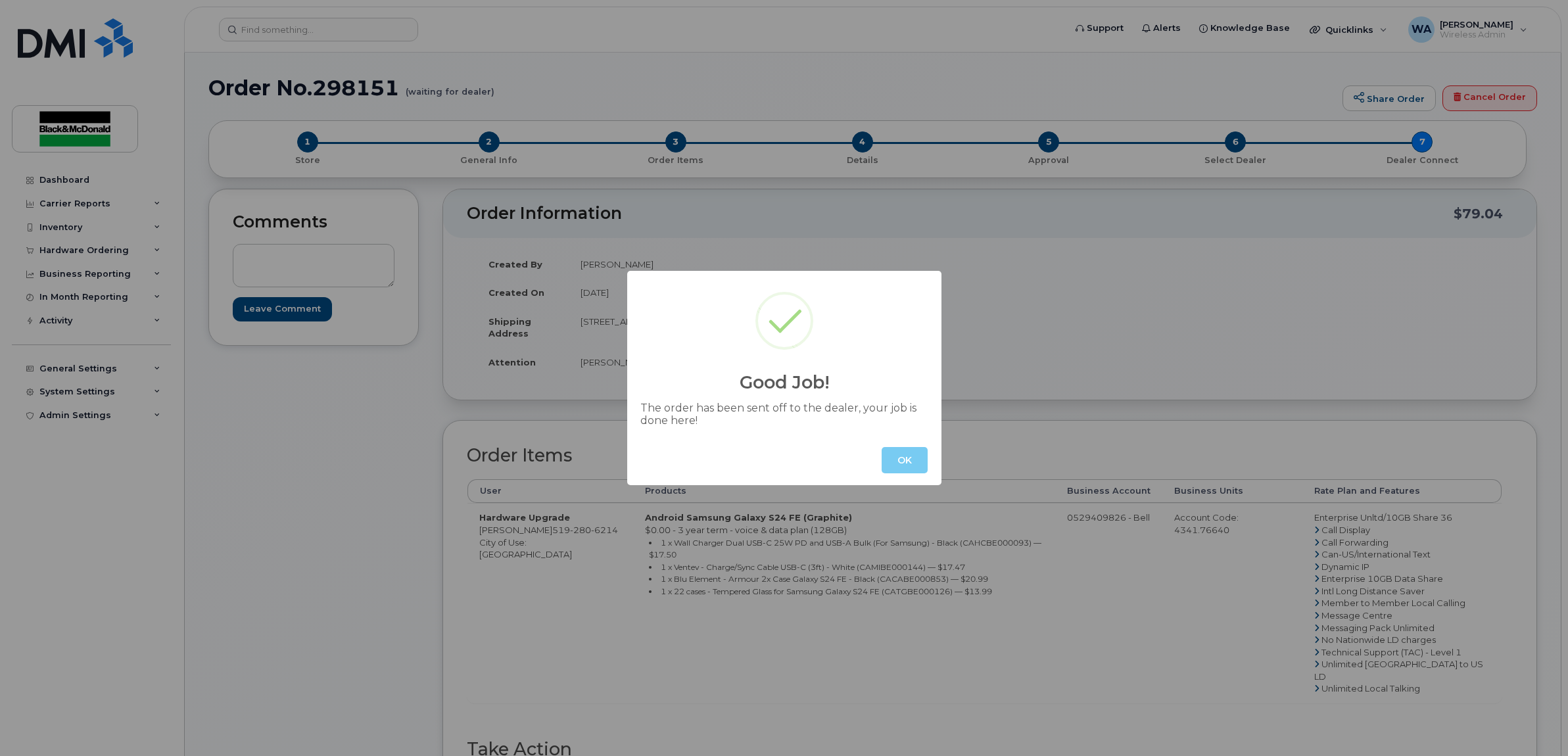
click at [906, 461] on button "OK" at bounding box center [904, 460] width 46 height 26
